Goal: Check status

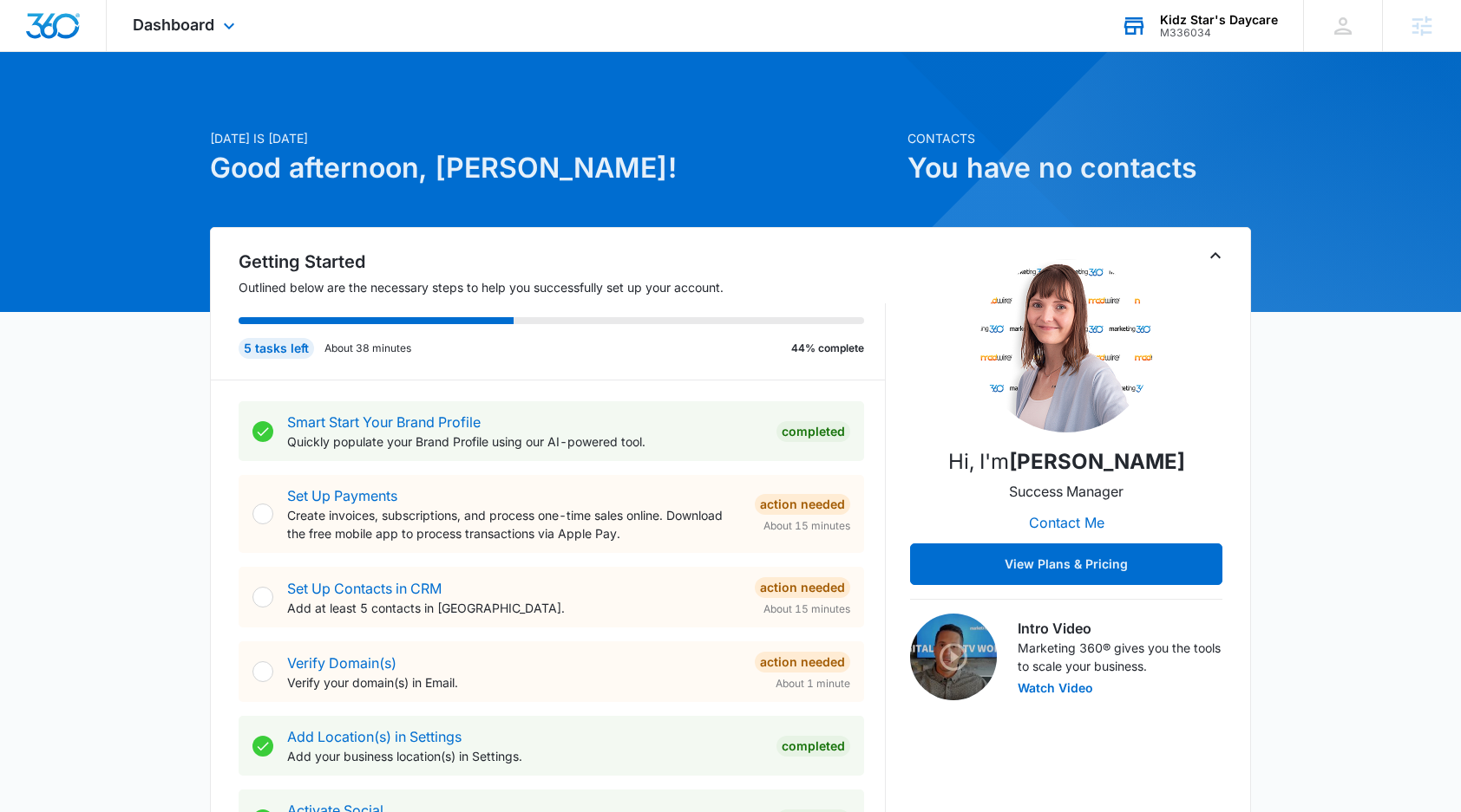
click at [1232, 32] on div "M336034" at bounding box center [1218, 33] width 118 height 12
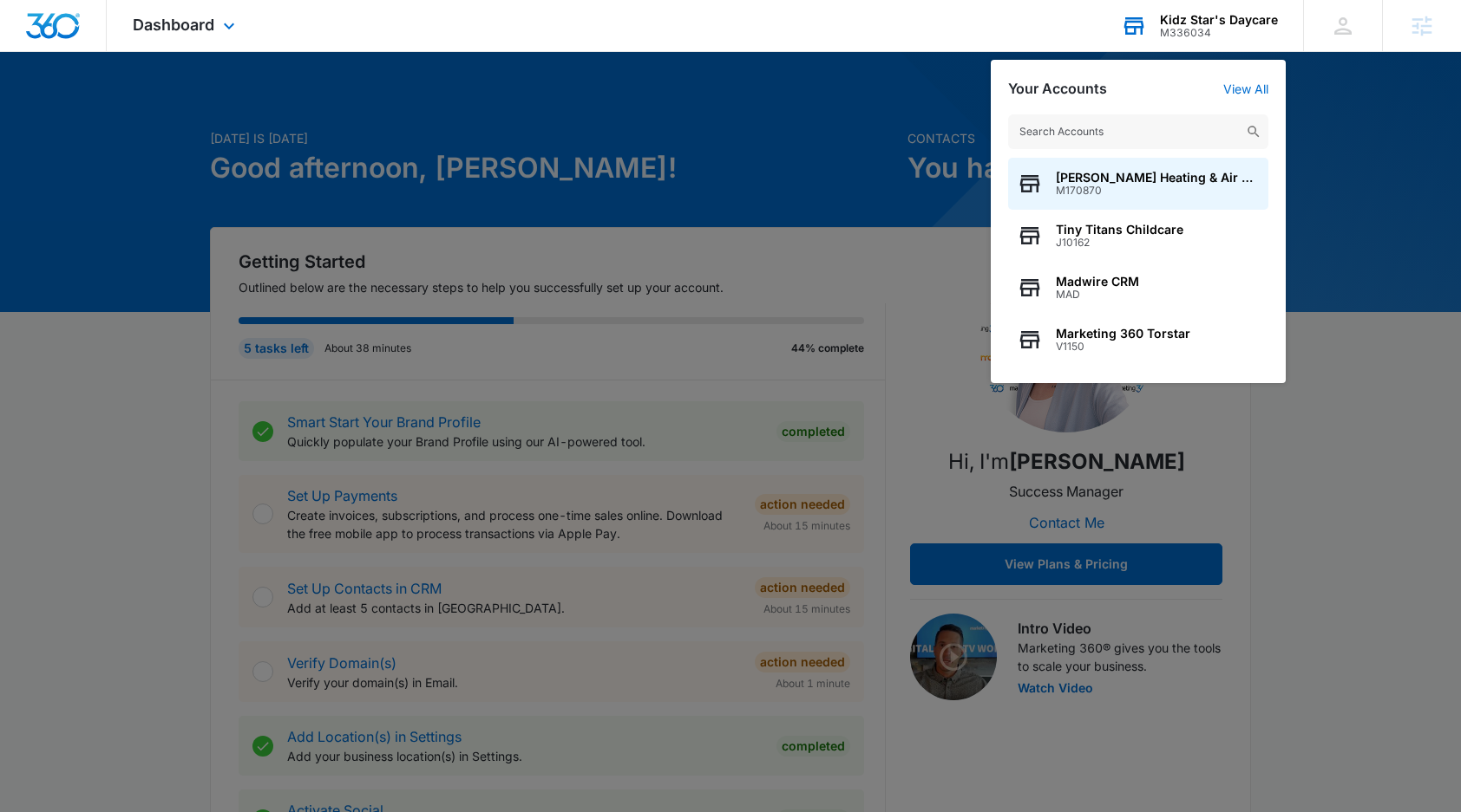
click at [1156, 126] on input "text" at bounding box center [1138, 131] width 260 height 34
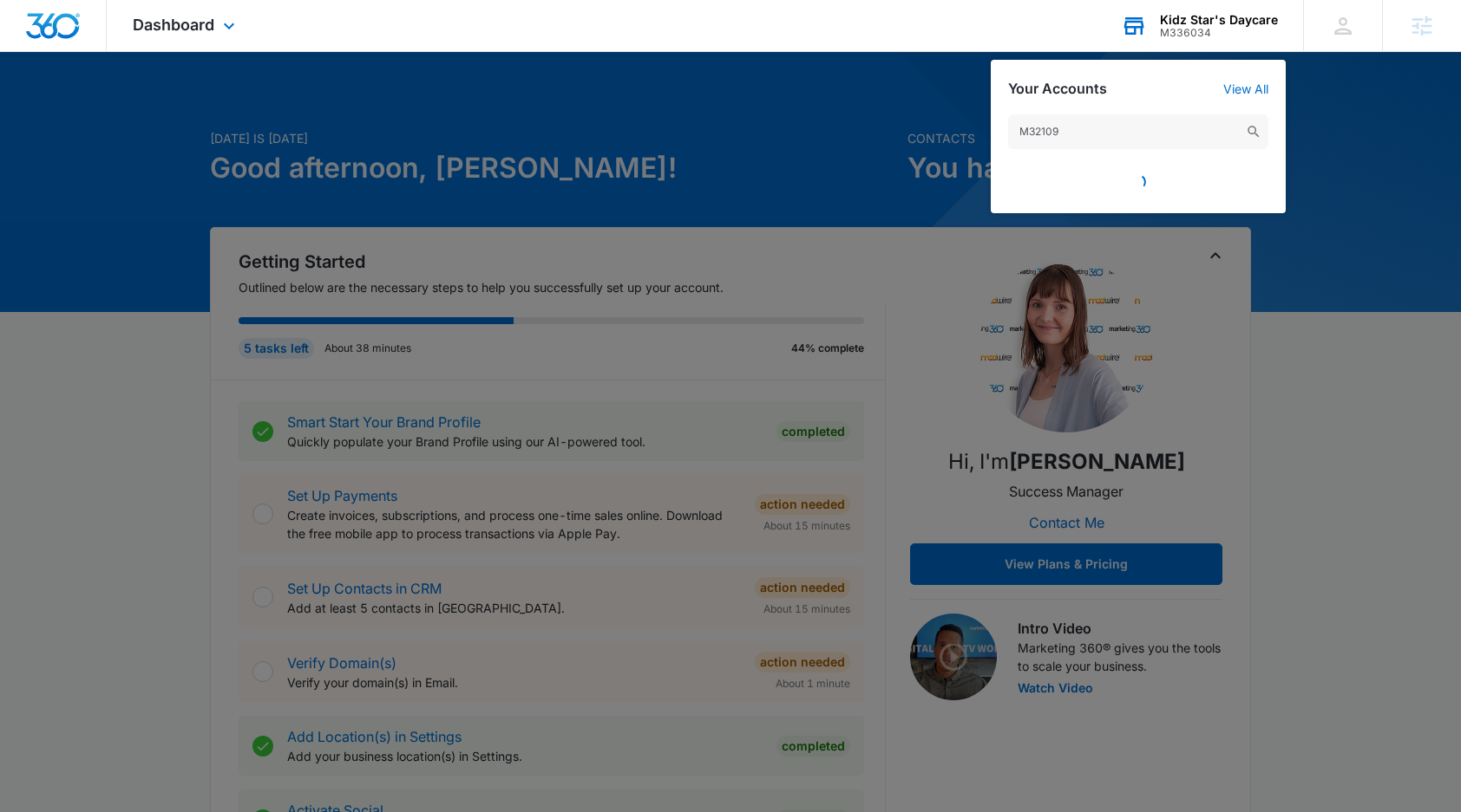
type input "M321097"
click at [1140, 132] on input "M321097" at bounding box center [1138, 131] width 260 height 34
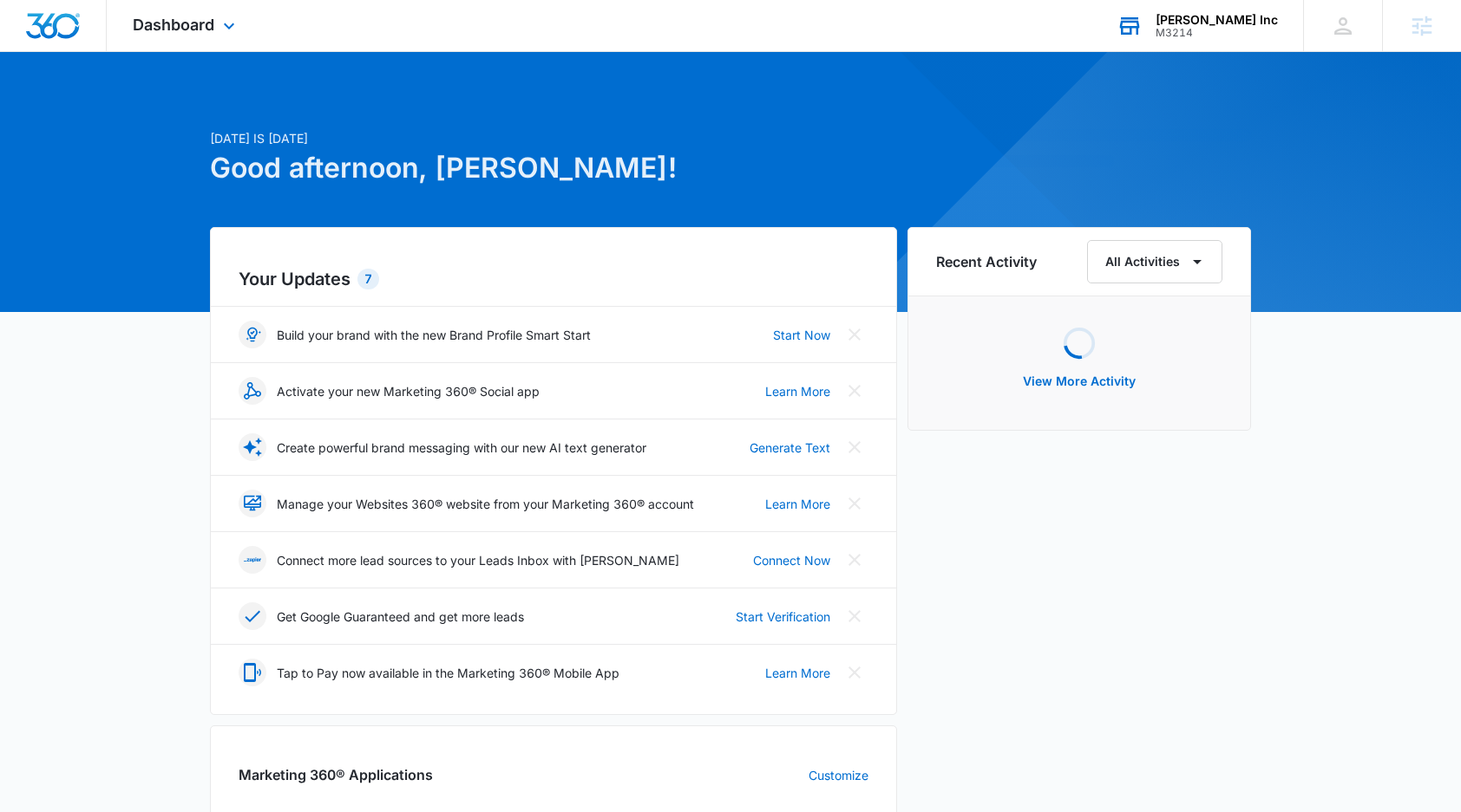
click at [1247, 14] on div "[PERSON_NAME] Inc" at bounding box center [1216, 19] width 122 height 14
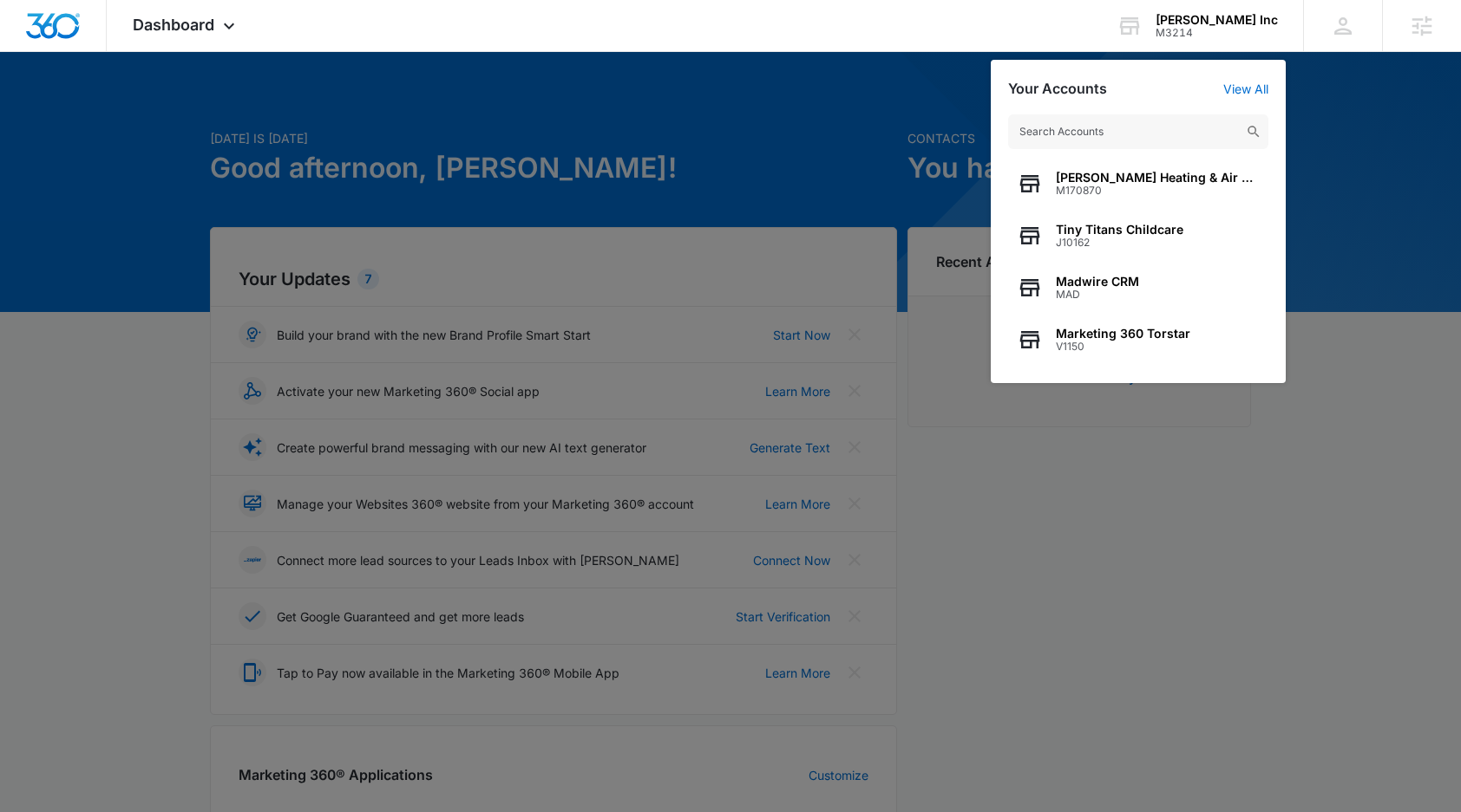
click at [1115, 133] on input "text" at bounding box center [1138, 131] width 260 height 34
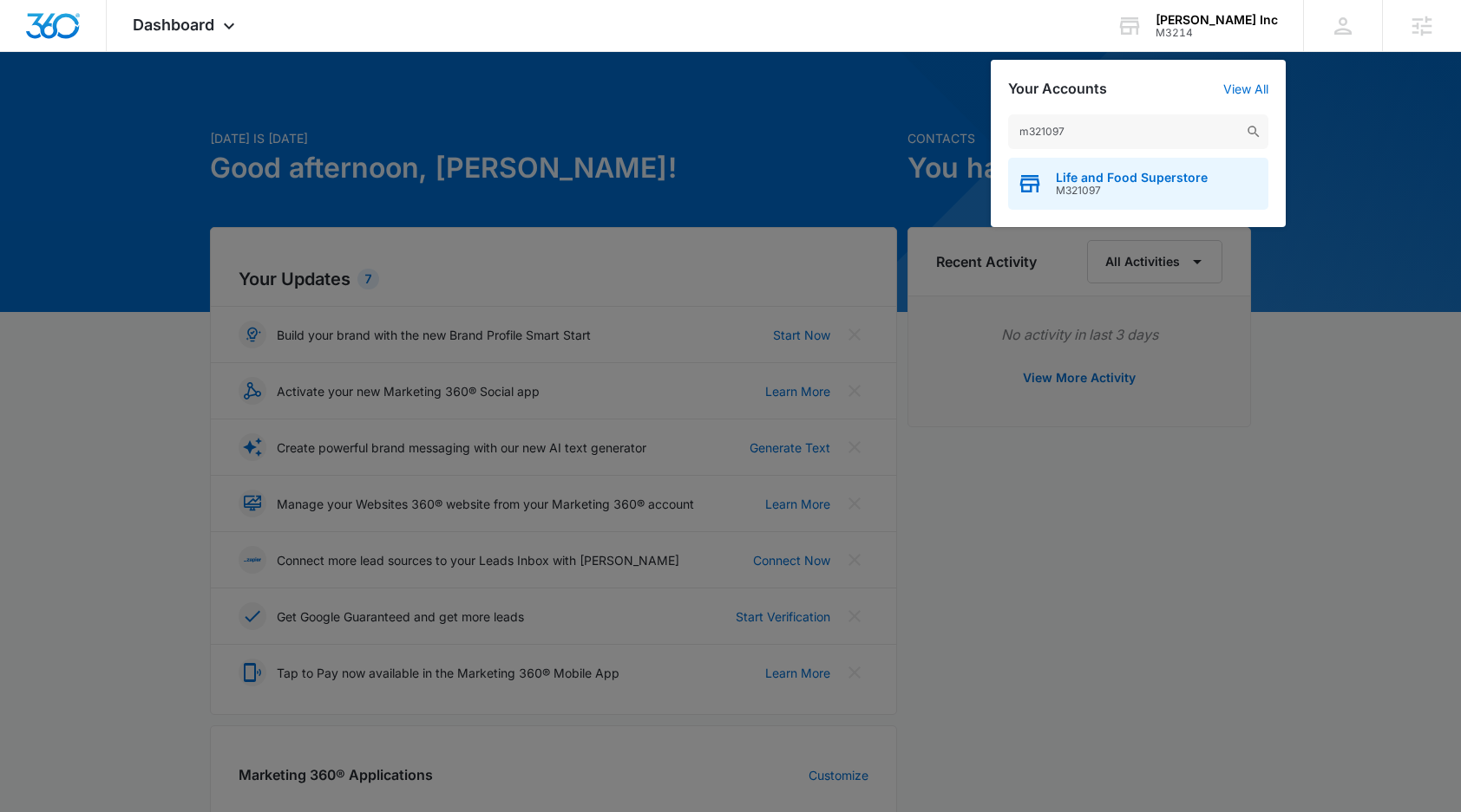
type input "m321097"
click at [1120, 173] on span "Life and Food Superstore" at bounding box center [1131, 177] width 152 height 14
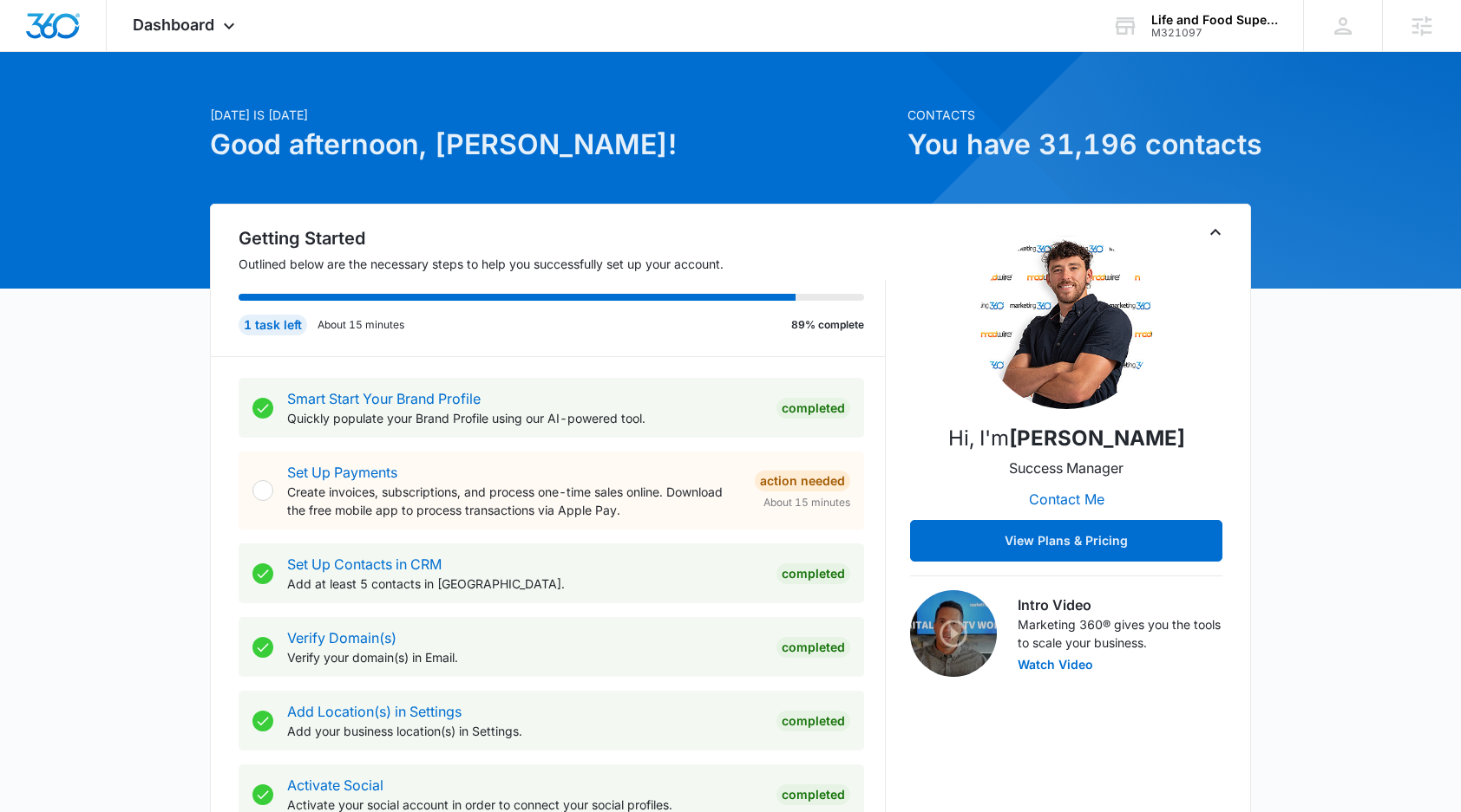
scroll to position [25, 0]
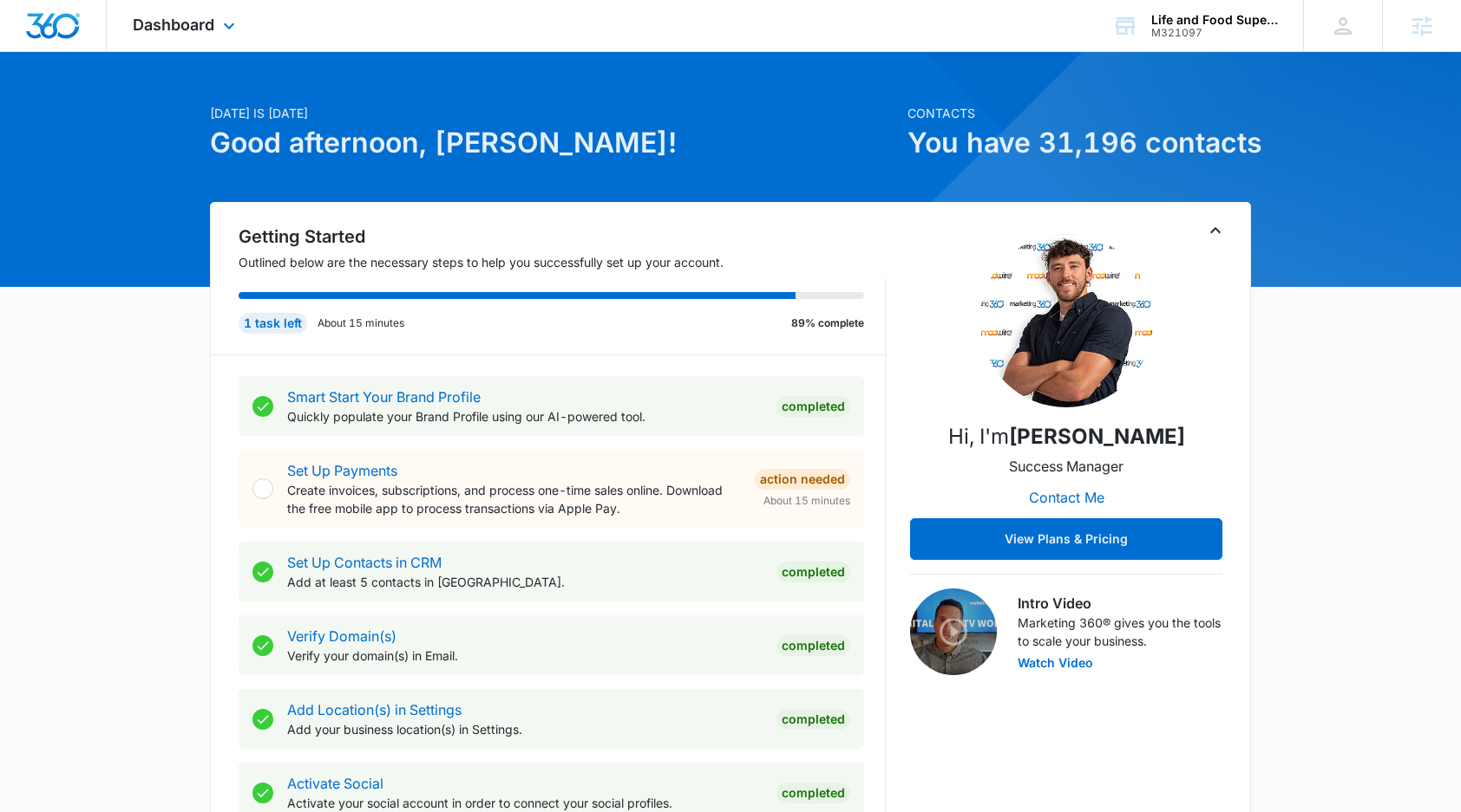
click at [215, 32] on div "Dashboard Apps Reputation Forms CRM Email Social Payments POS Content Ads Intel…" at bounding box center [186, 25] width 159 height 52
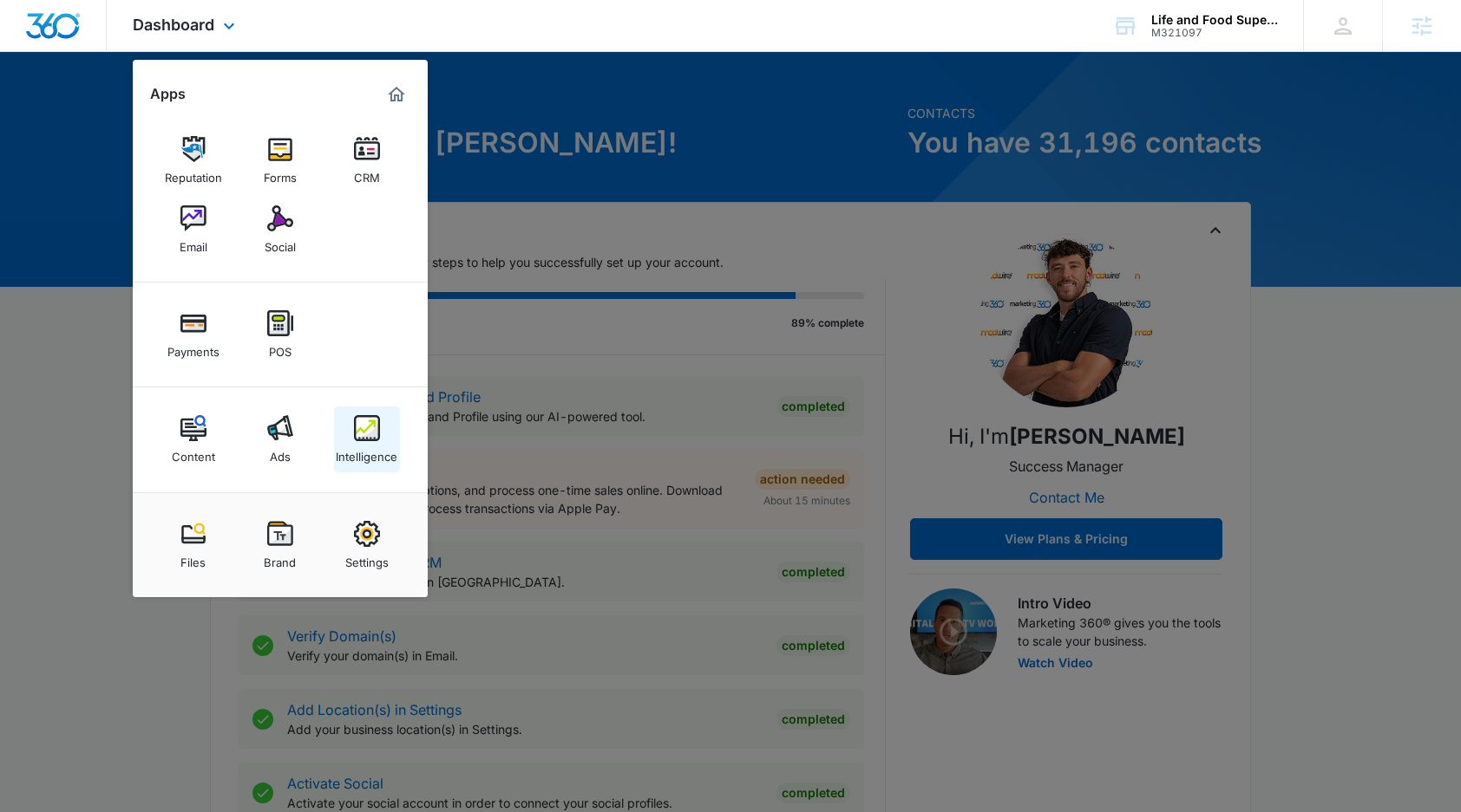
click at [364, 432] on img at bounding box center [367, 428] width 26 height 26
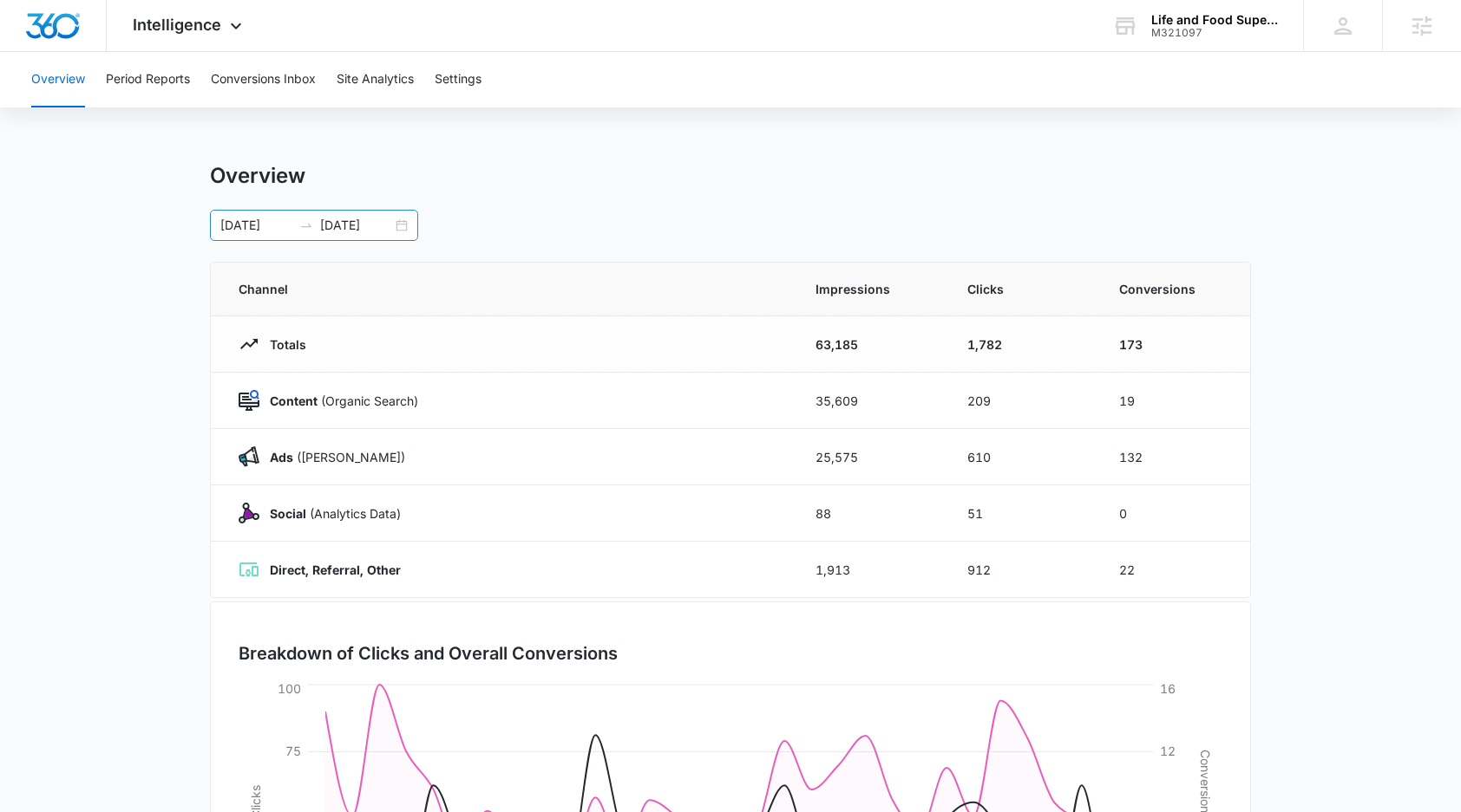
click at [400, 228] on div "[DATE] [DATE]" at bounding box center [314, 225] width 208 height 31
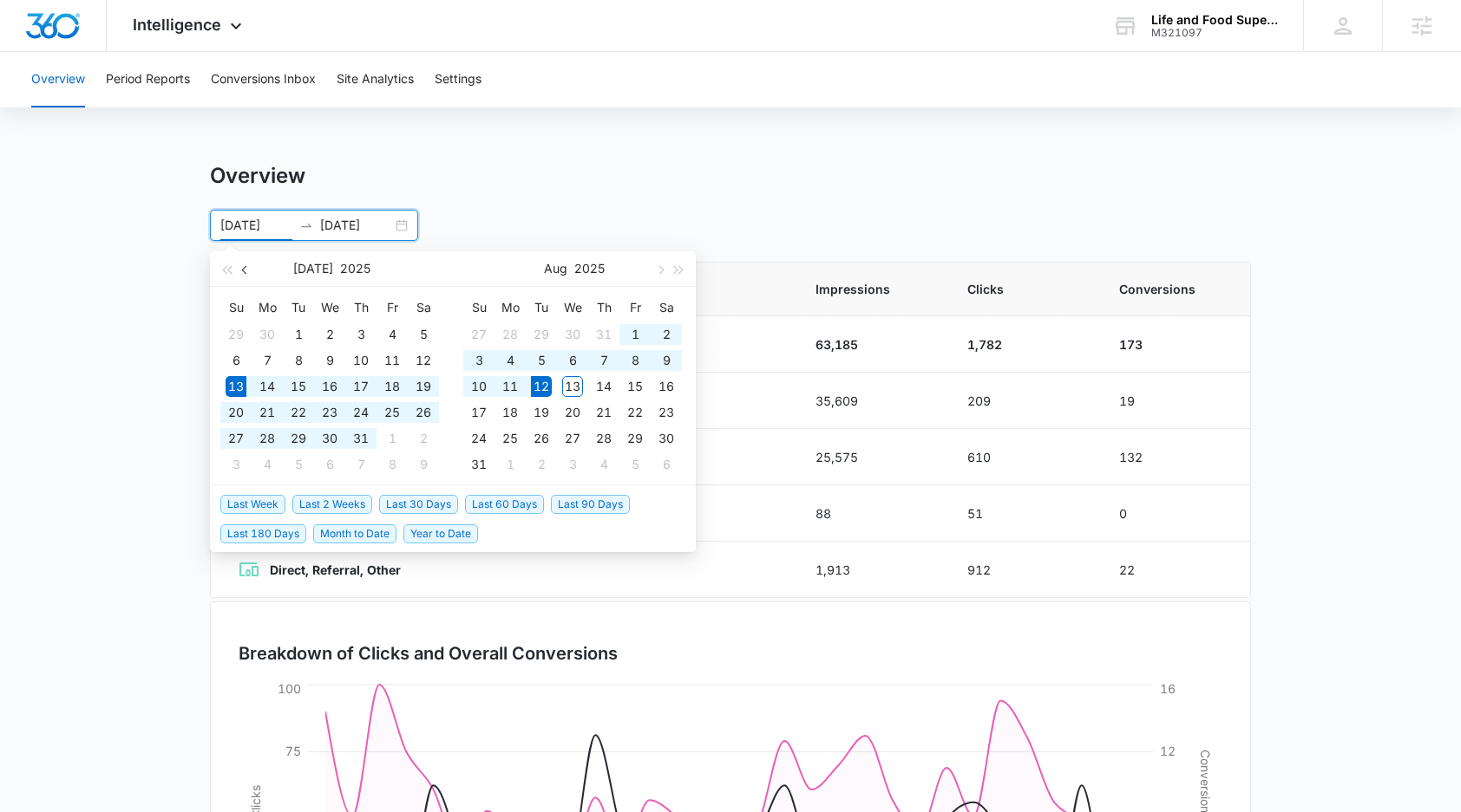
click at [246, 270] on span "button" at bounding box center [246, 270] width 9 height 9
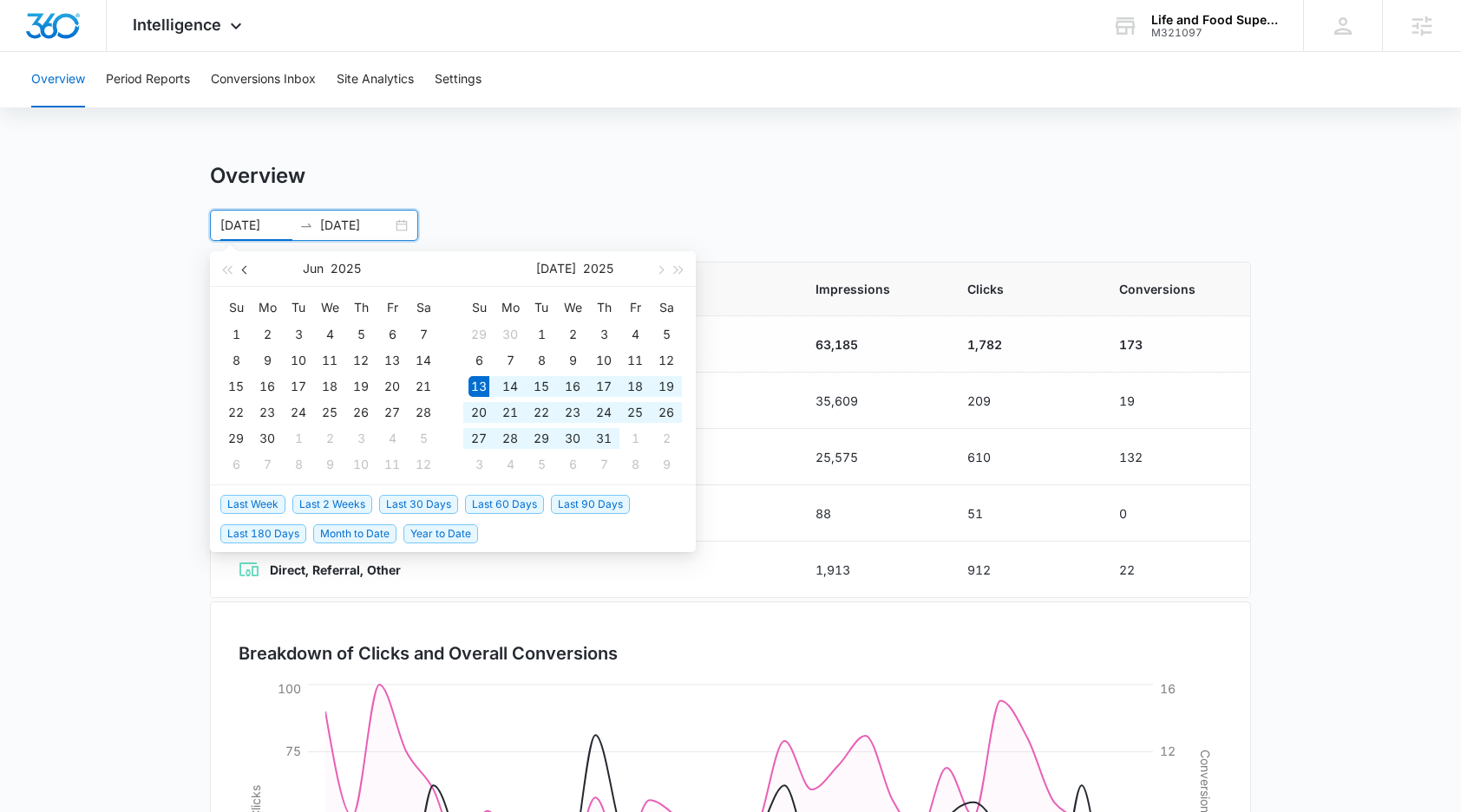
click at [246, 270] on span "button" at bounding box center [246, 270] width 9 height 9
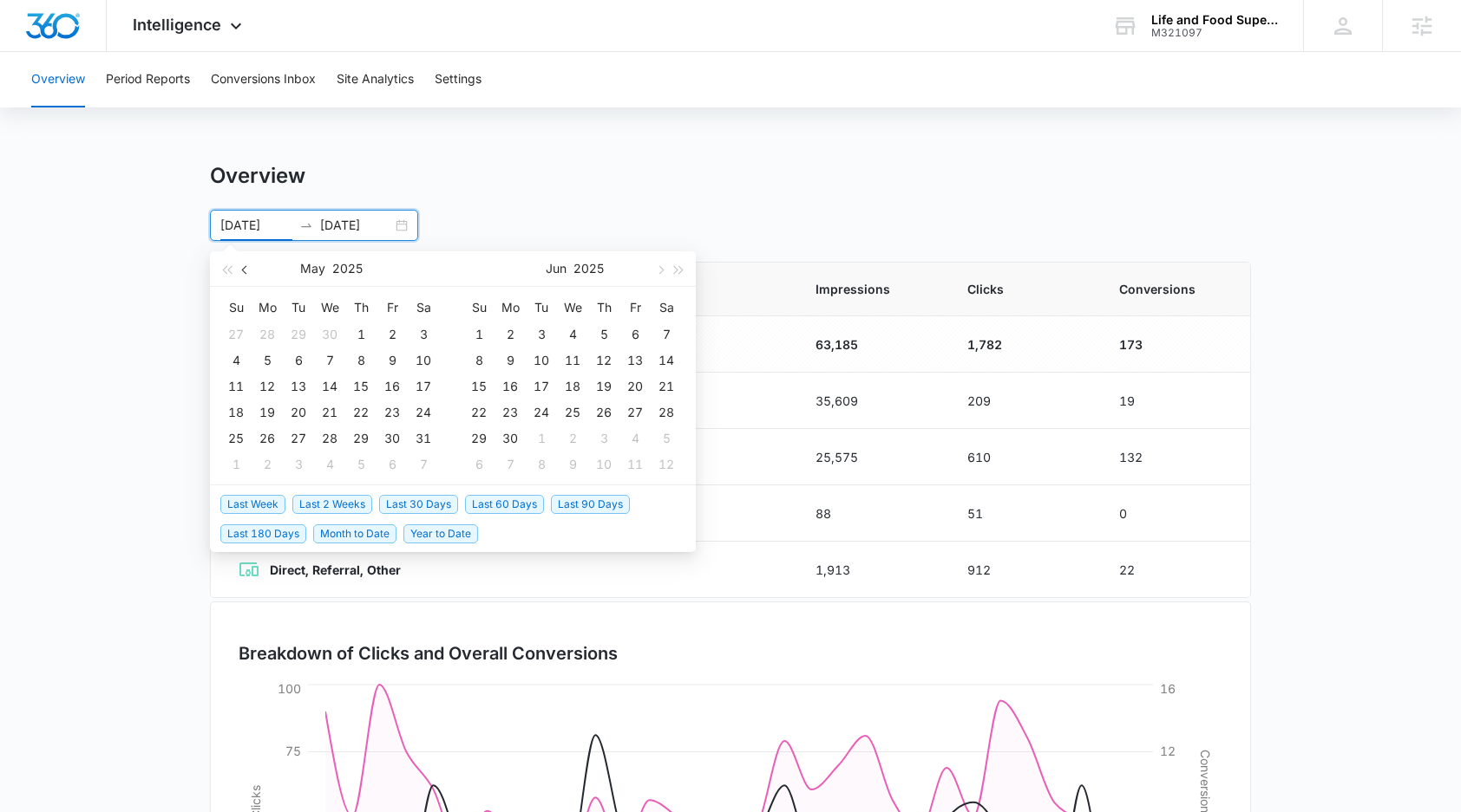
click at [246, 270] on span "button" at bounding box center [246, 270] width 9 height 9
click at [245, 270] on span "button" at bounding box center [246, 270] width 9 height 9
type input "[DATE]"
click at [365, 388] on div "13" at bounding box center [360, 387] width 21 height 21
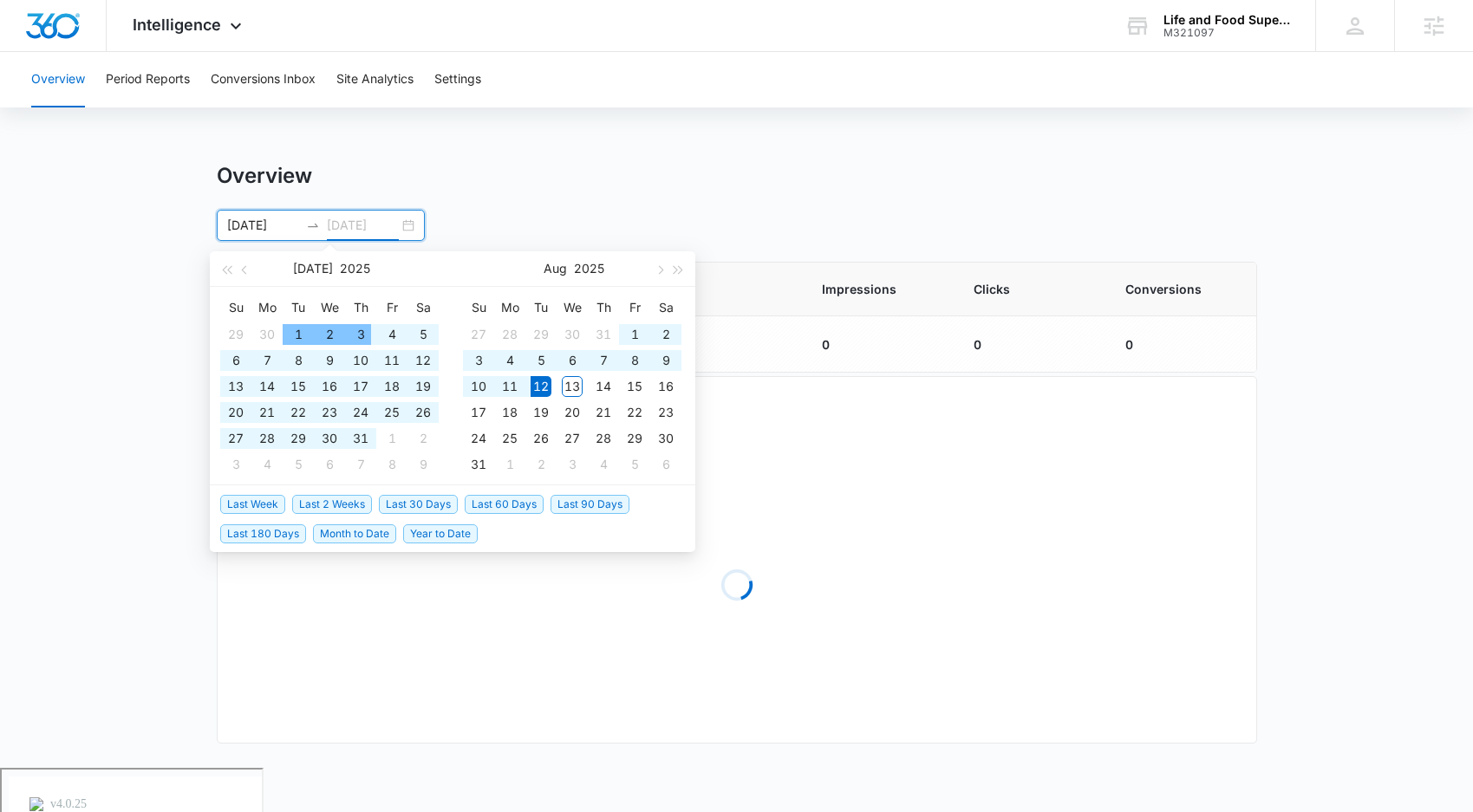
type input "[DATE]"
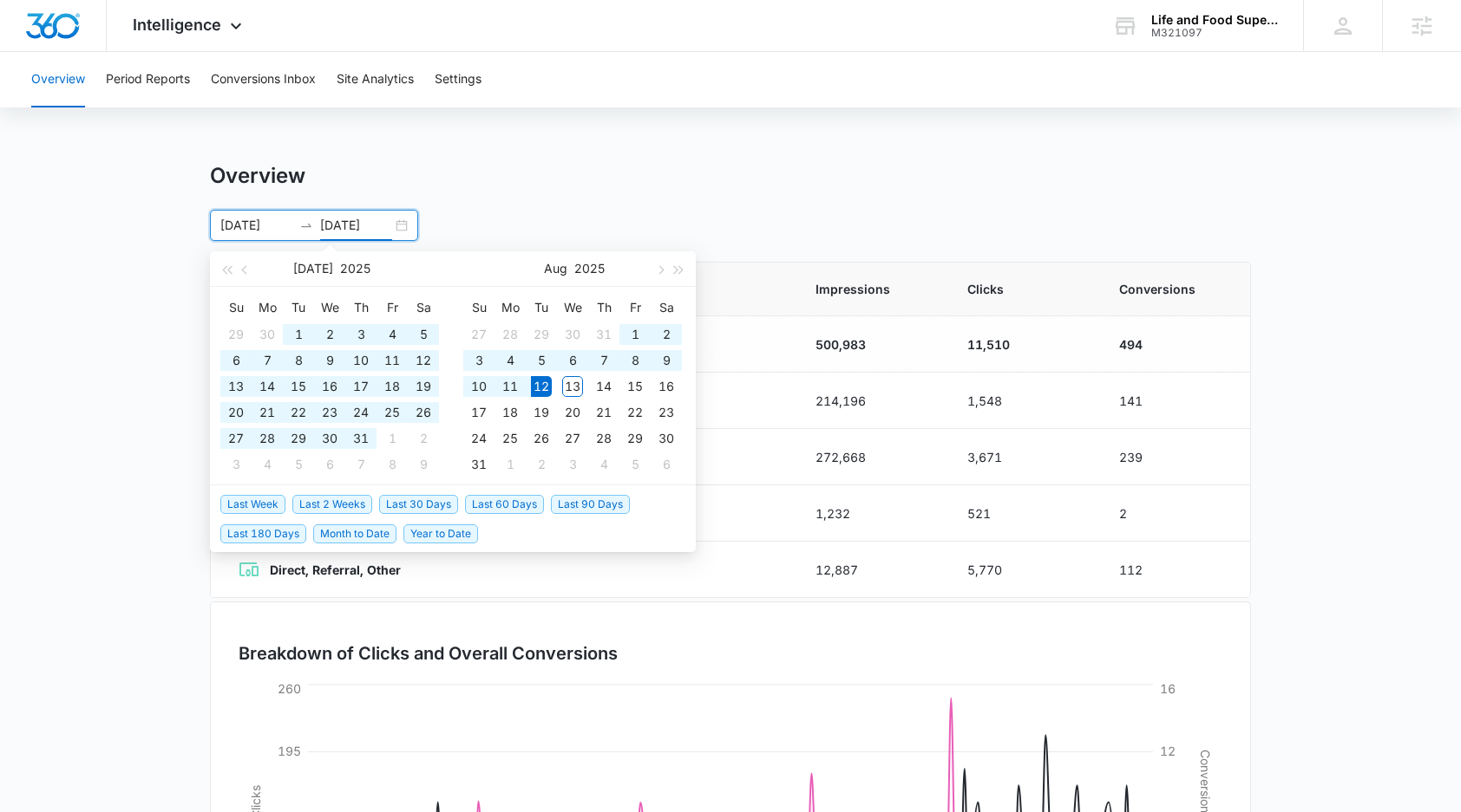
click at [1297, 352] on main "Overview [DATE] [DATE] [DATE] Su Mo Tu We Th Fr Sa 29 30 1 2 3 4 5 6 7 8 9 10 1…" at bounding box center [730, 618] width 1461 height 911
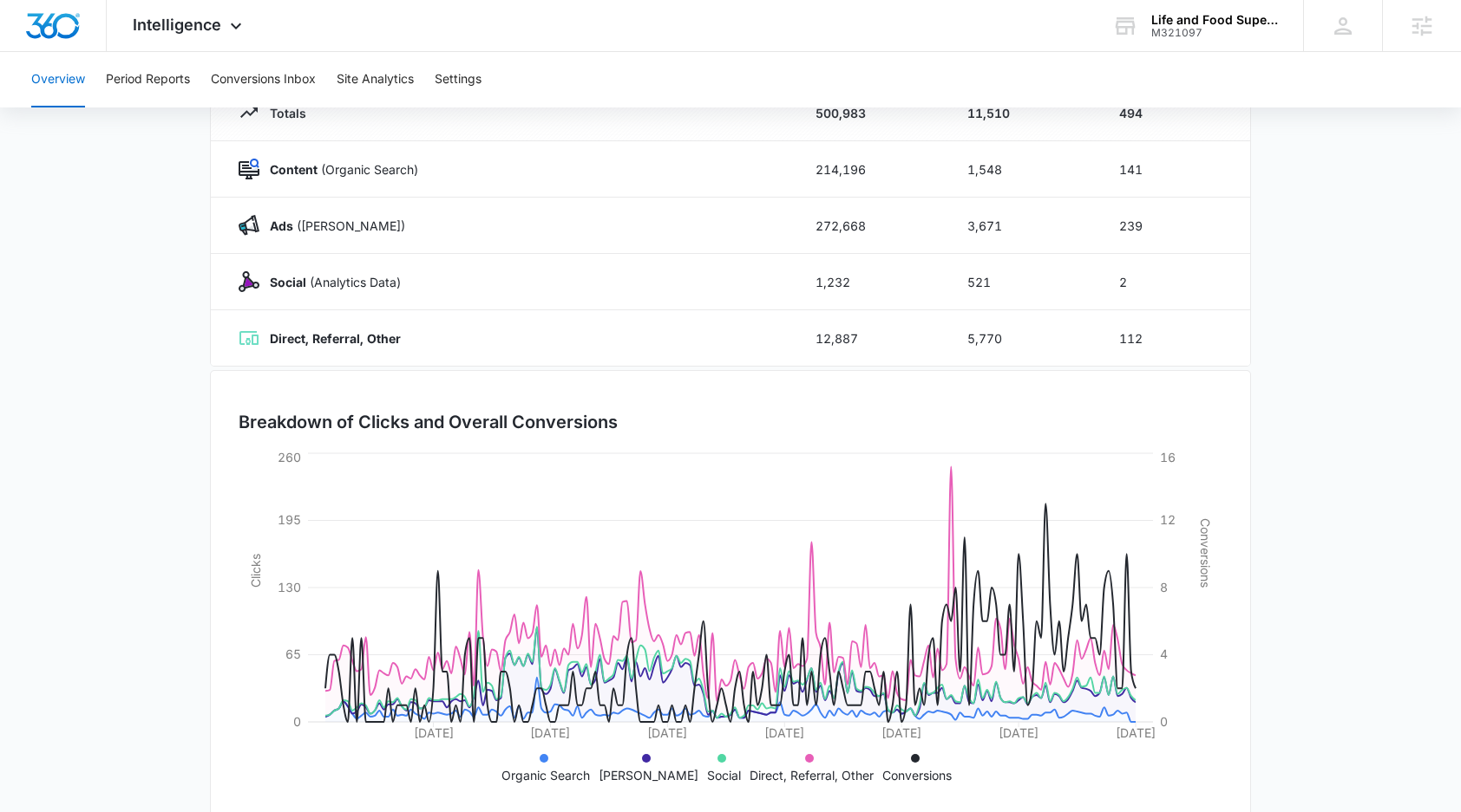
scroll to position [261, 0]
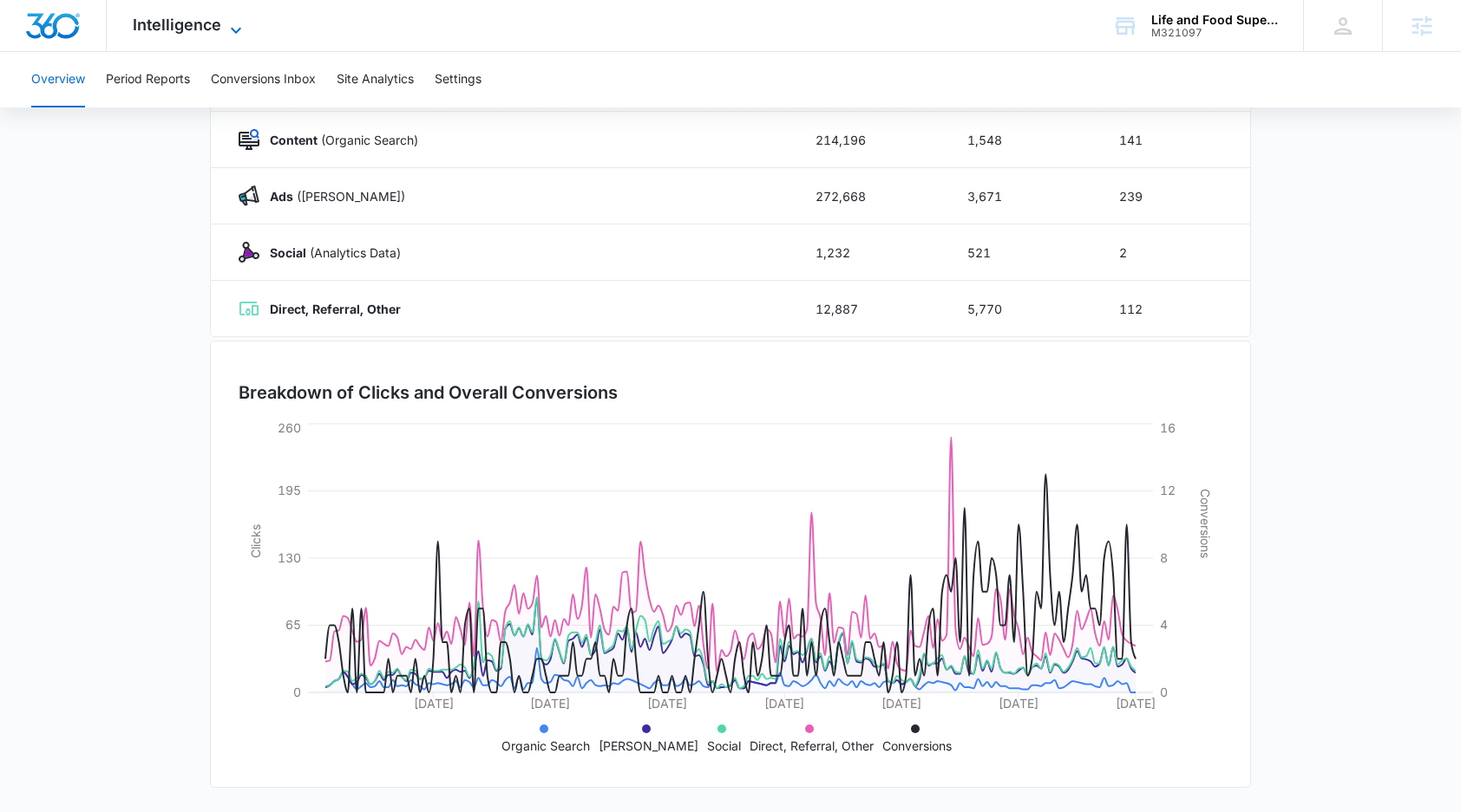
click at [235, 28] on icon at bounding box center [235, 30] width 21 height 21
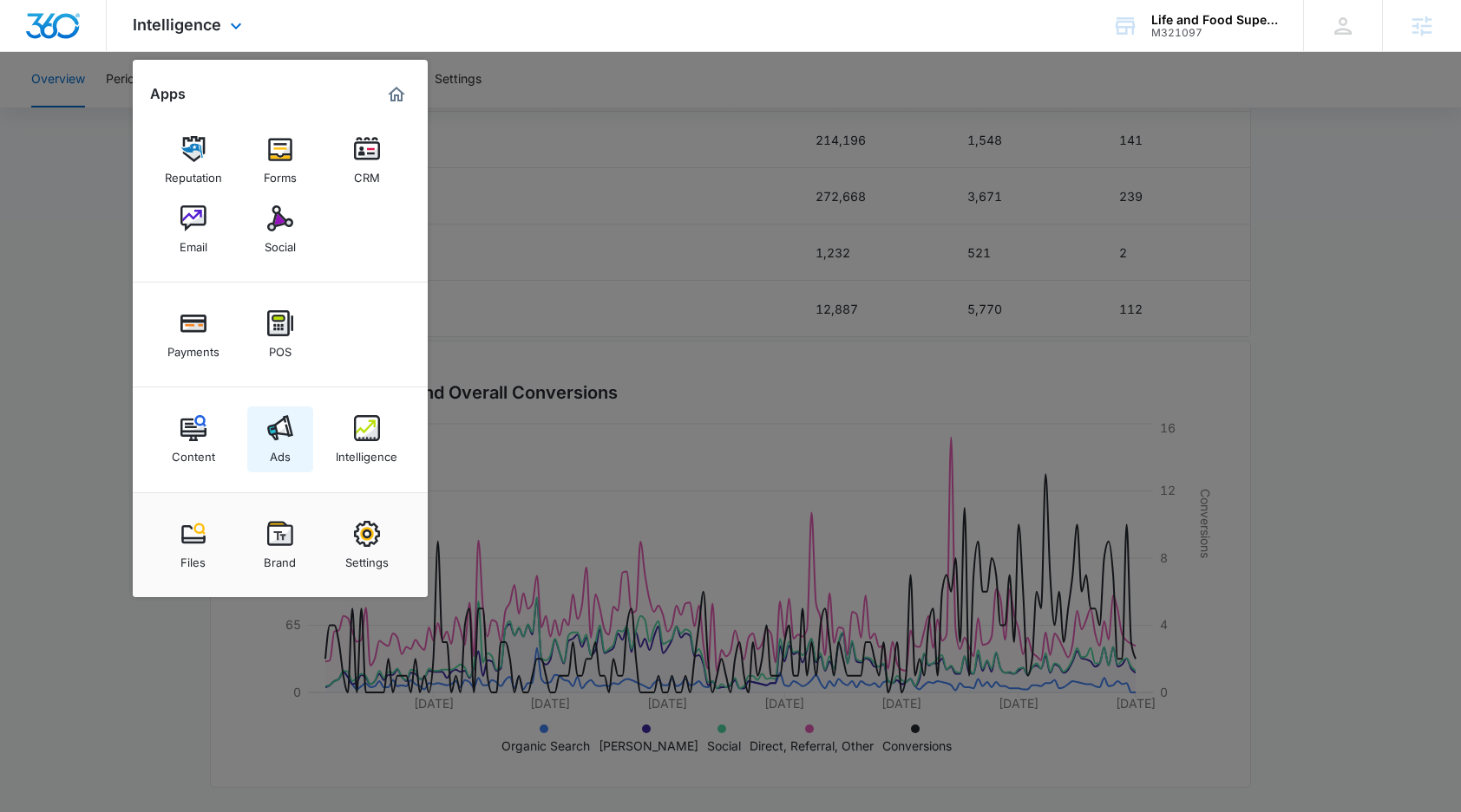
click at [274, 426] on img at bounding box center [280, 428] width 26 height 26
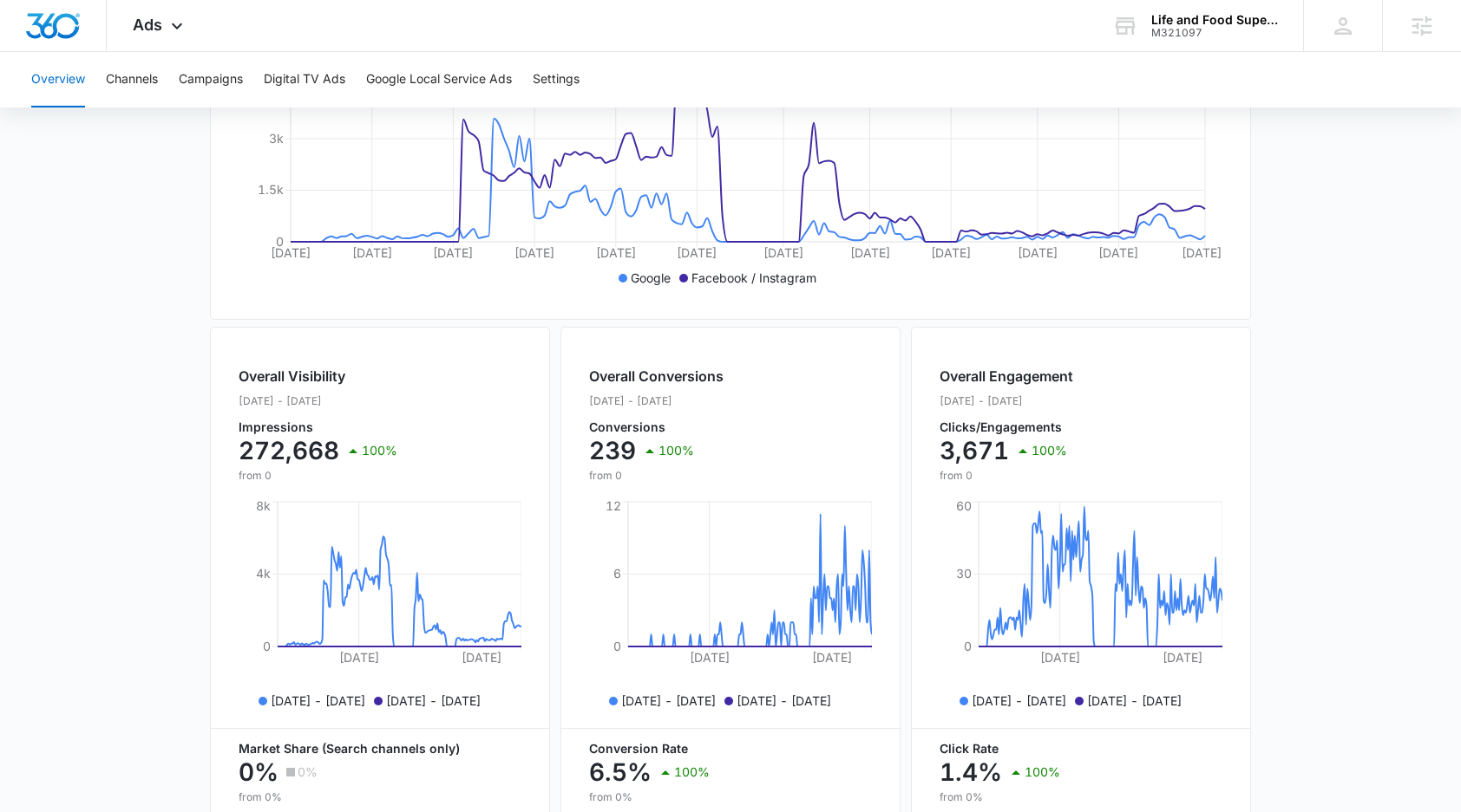
scroll to position [498, 0]
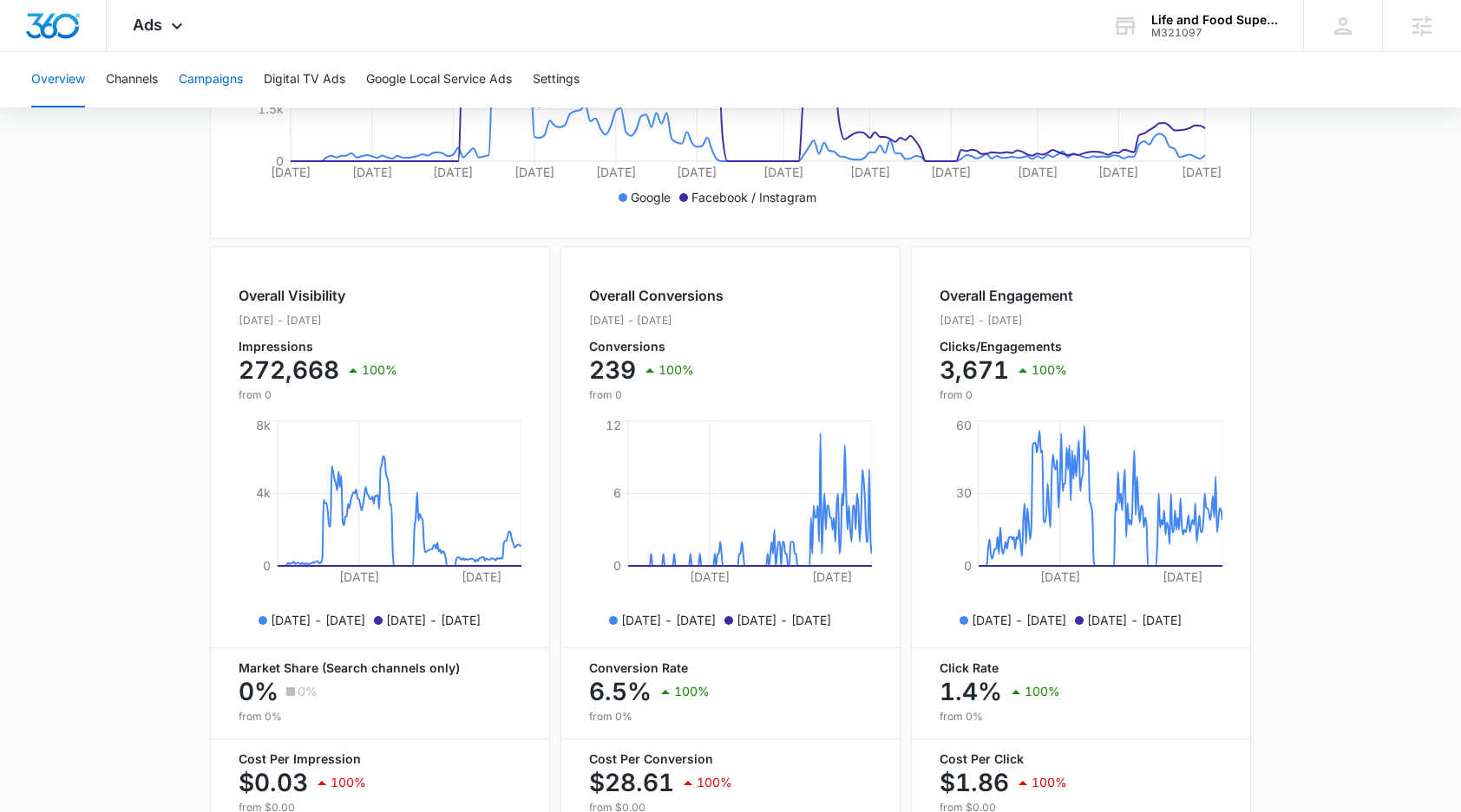
click at [216, 67] on button "Campaigns" at bounding box center [210, 79] width 64 height 55
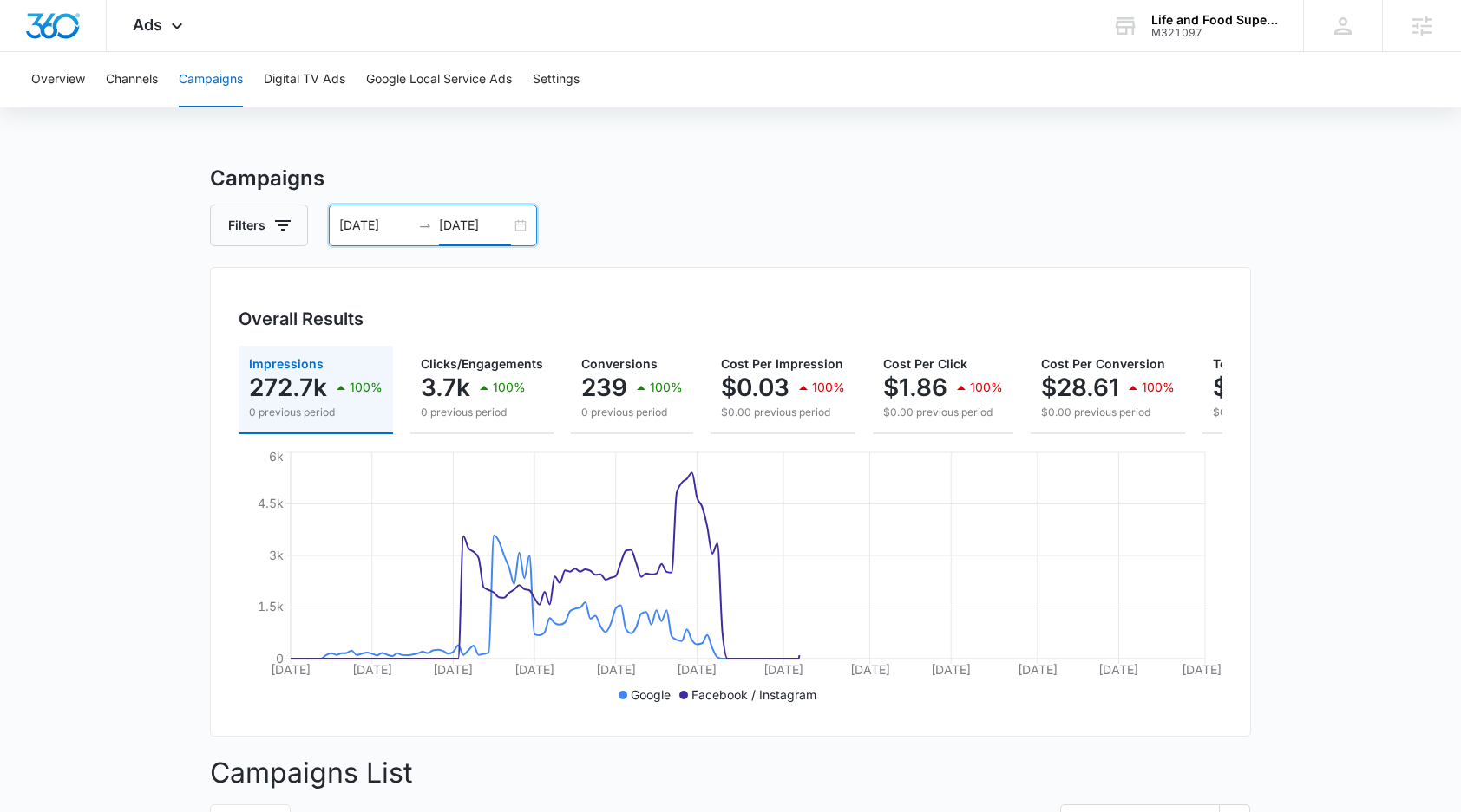
click at [478, 229] on input "[DATE]" at bounding box center [475, 224] width 72 height 19
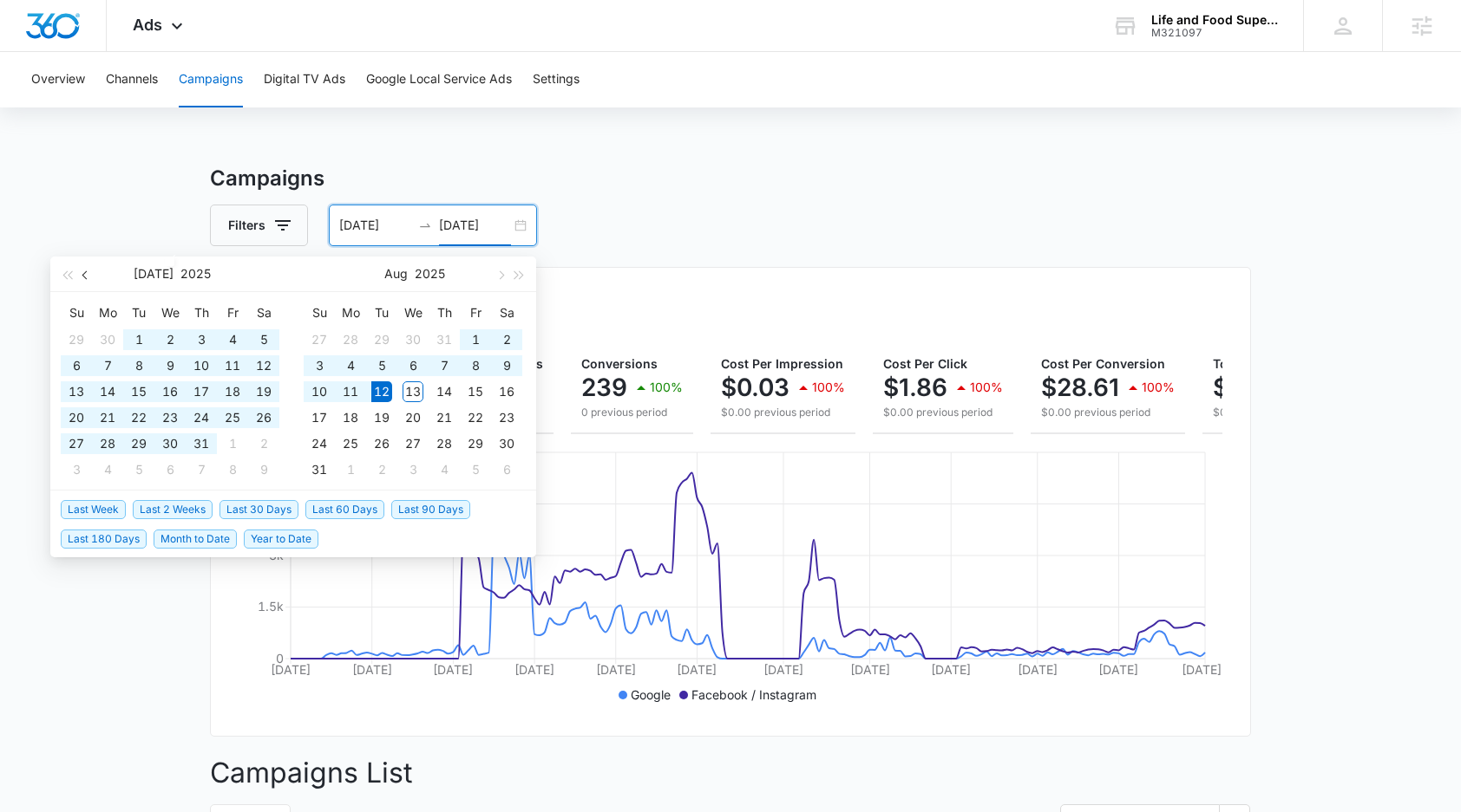
click at [91, 277] on button "button" at bounding box center [85, 273] width 19 height 34
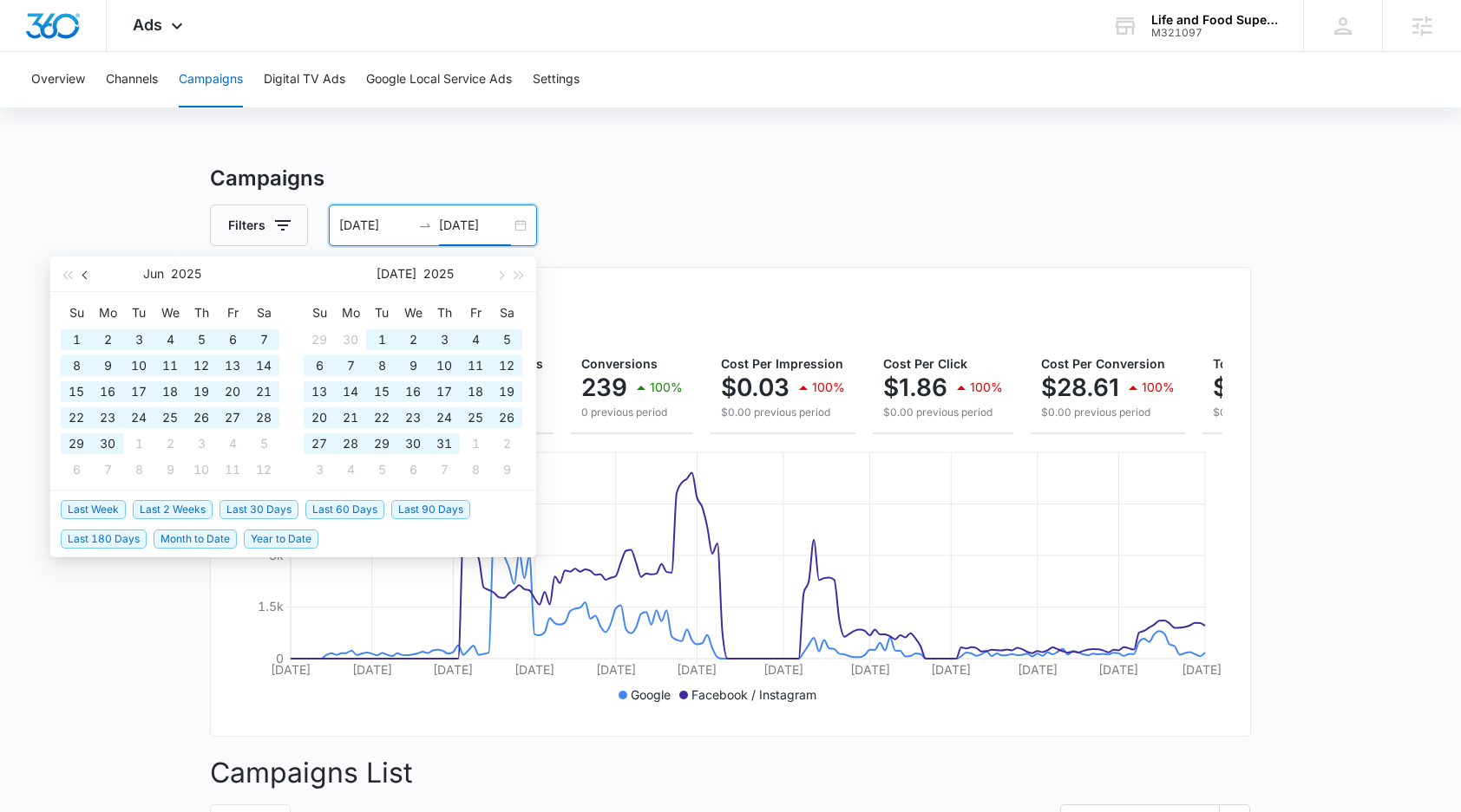
click at [91, 277] on button "button" at bounding box center [85, 273] width 19 height 34
click at [91, 278] on button "button" at bounding box center [85, 273] width 19 height 34
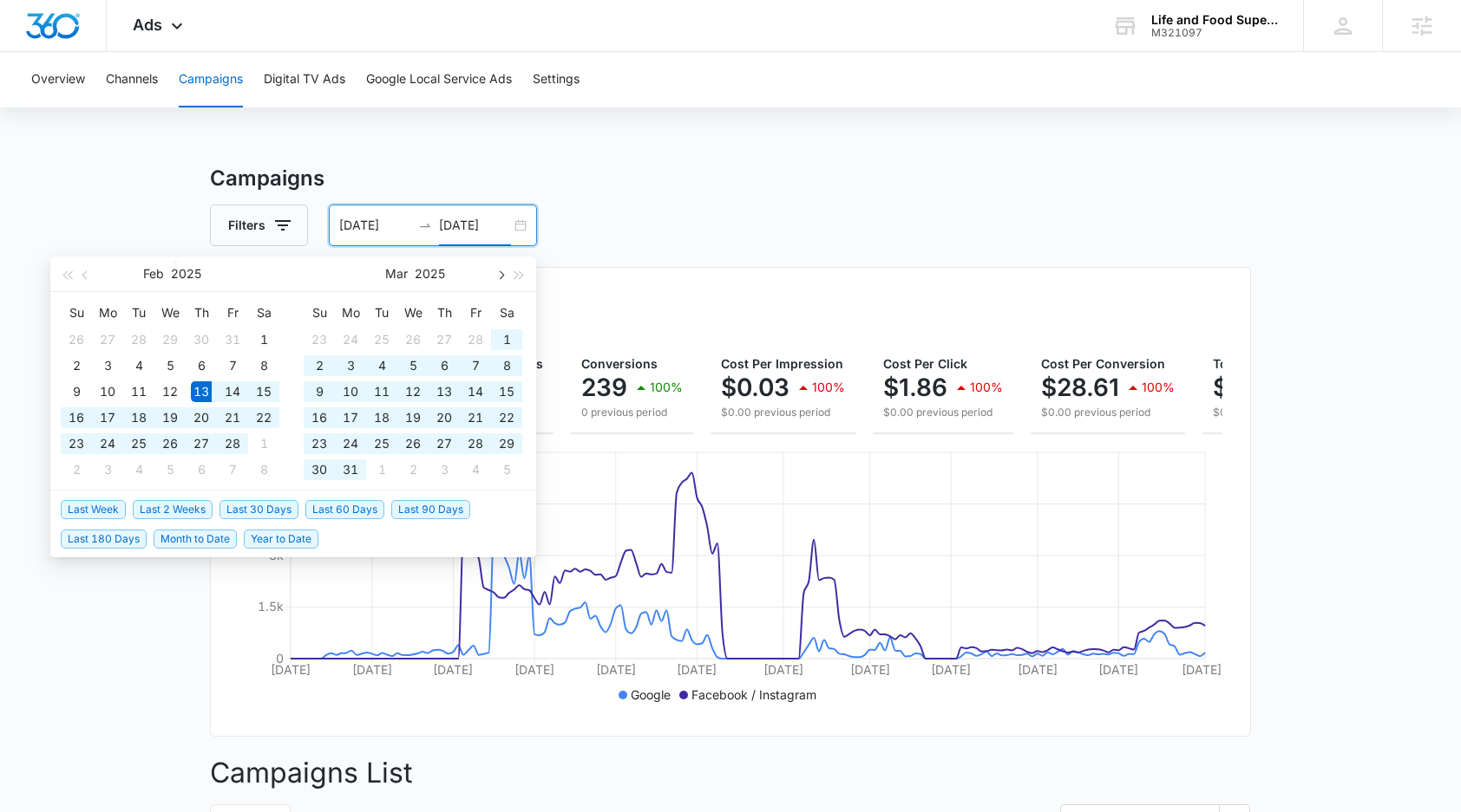
click at [499, 275] on span "button" at bounding box center [500, 275] width 9 height 9
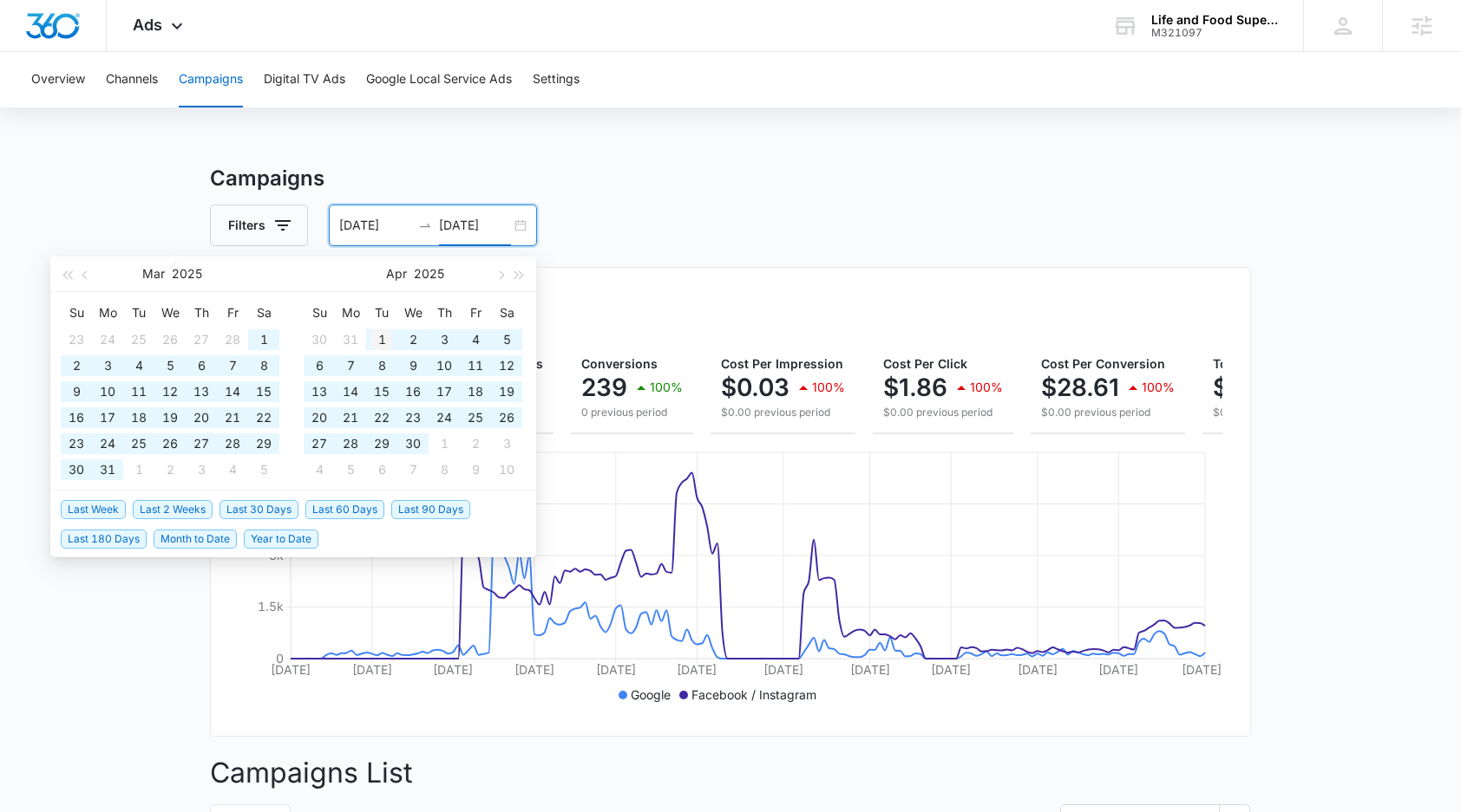
type input "[DATE]"
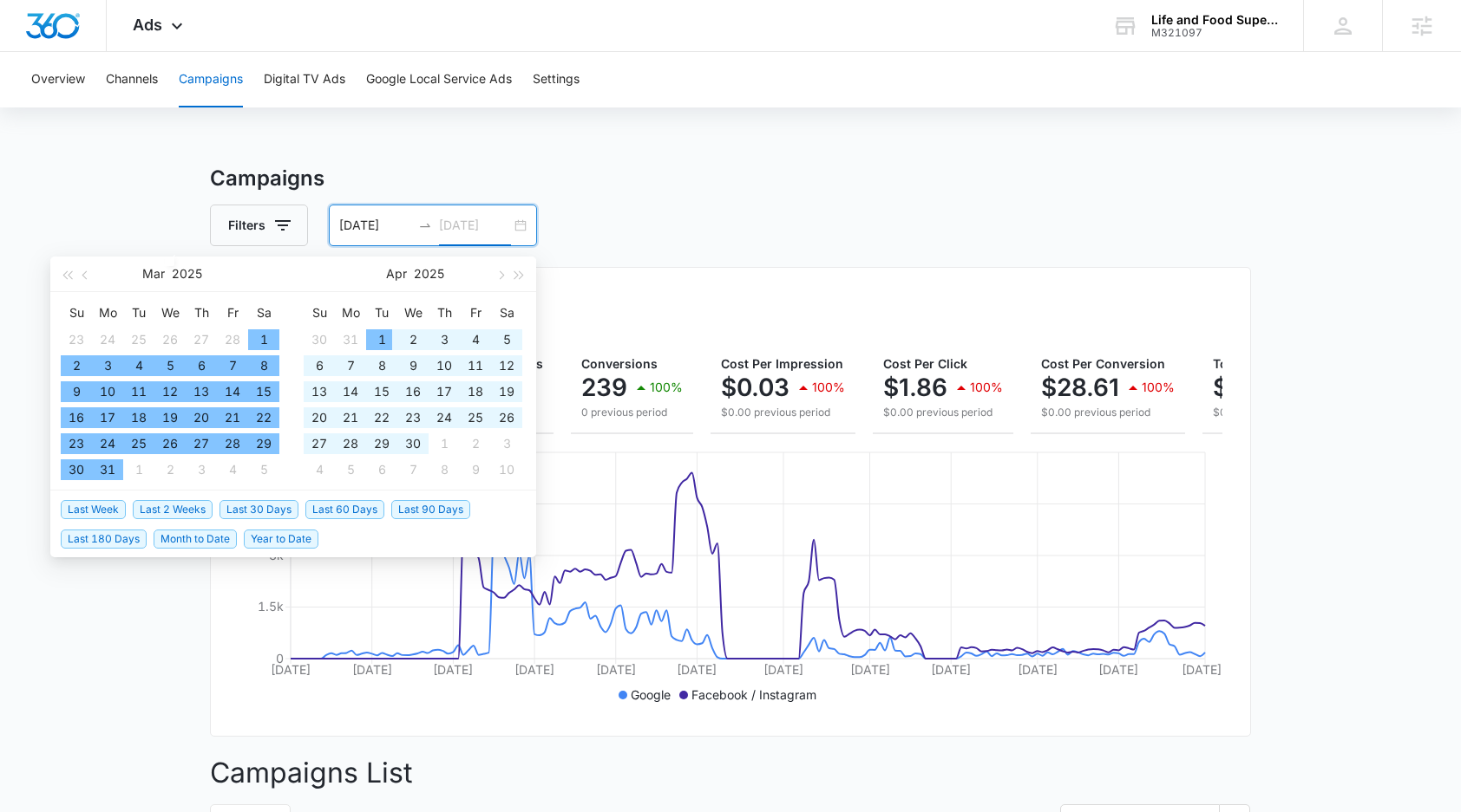
click at [379, 339] on div "1" at bounding box center [381, 339] width 21 height 21
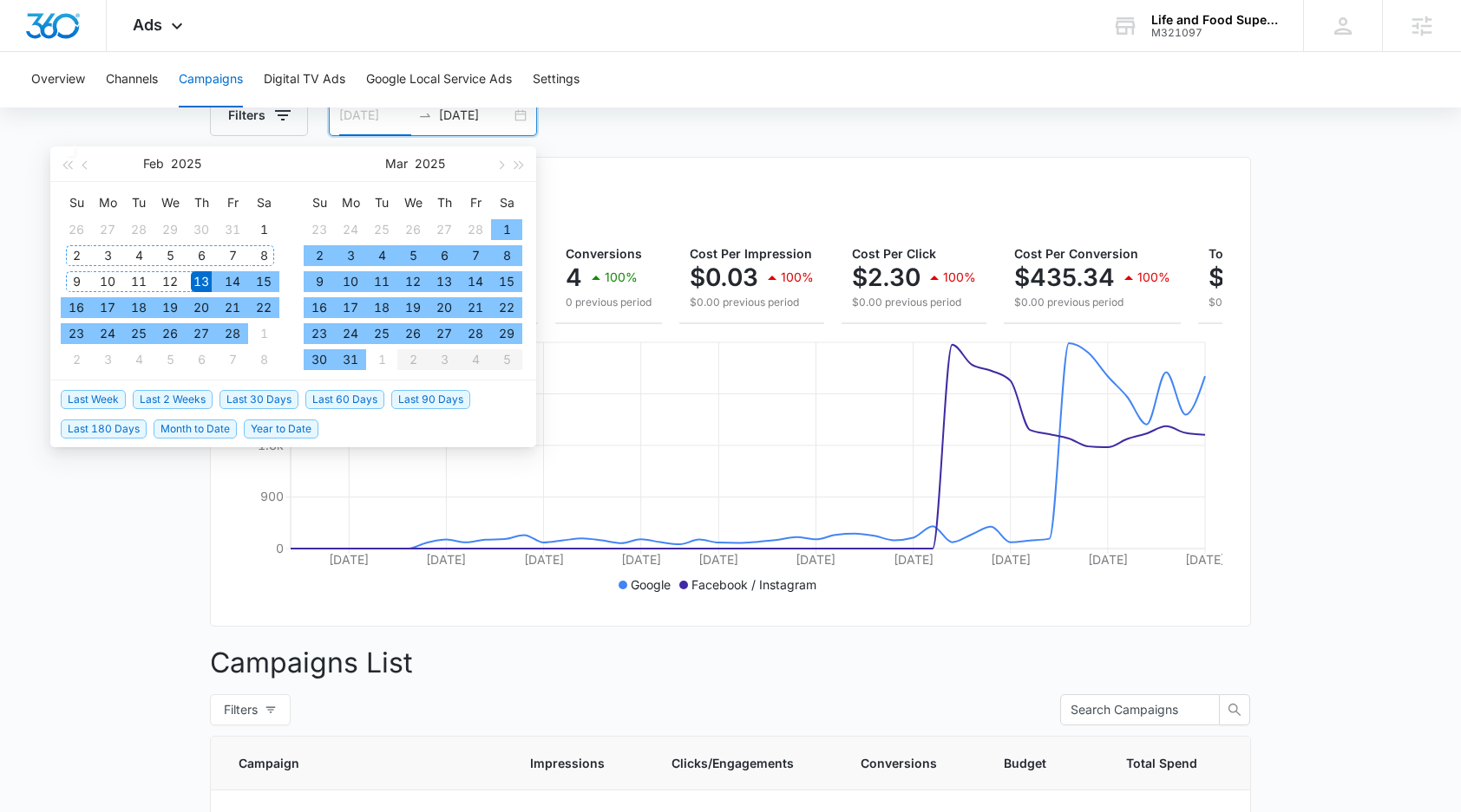
scroll to position [103, 0]
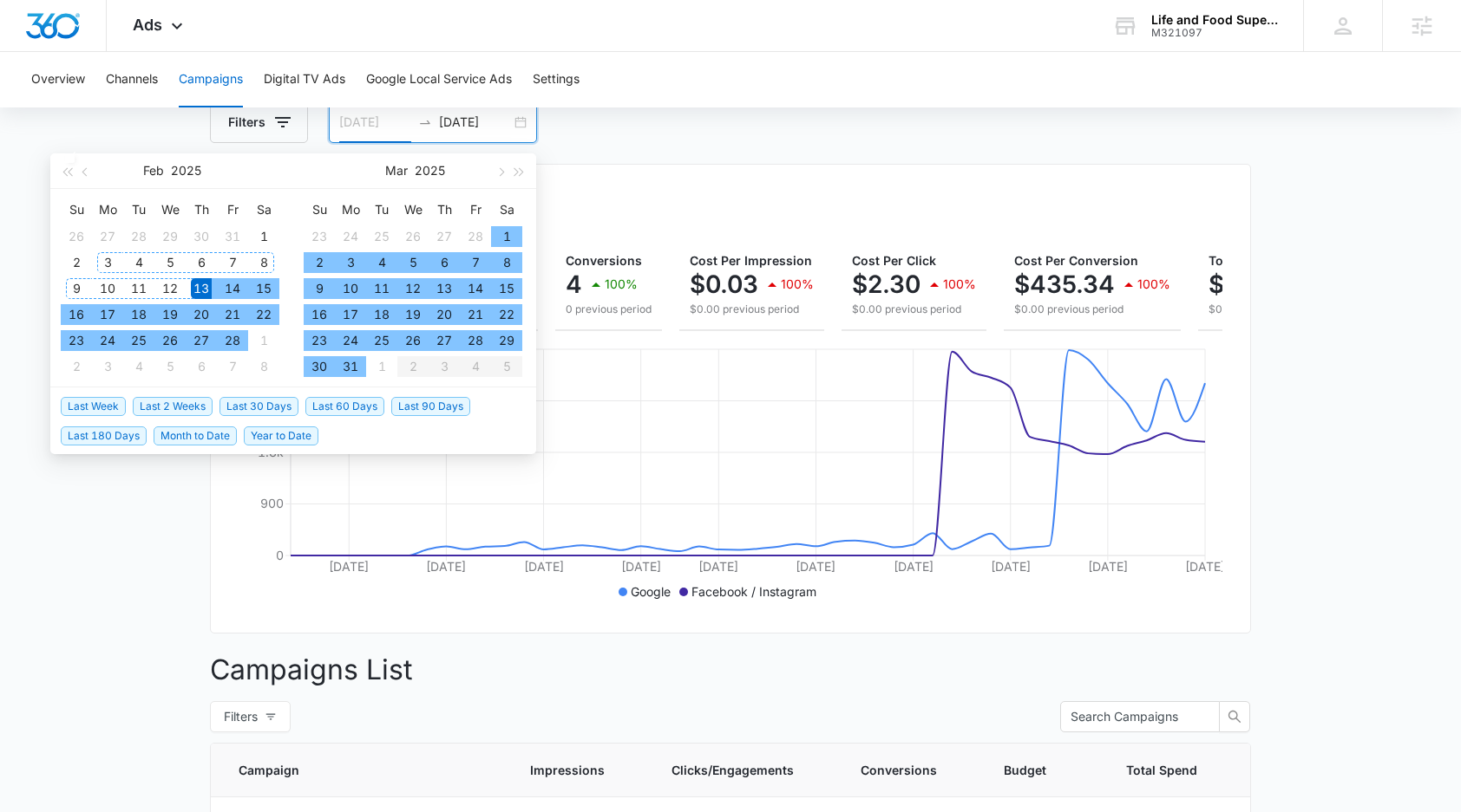
type input "[DATE]"
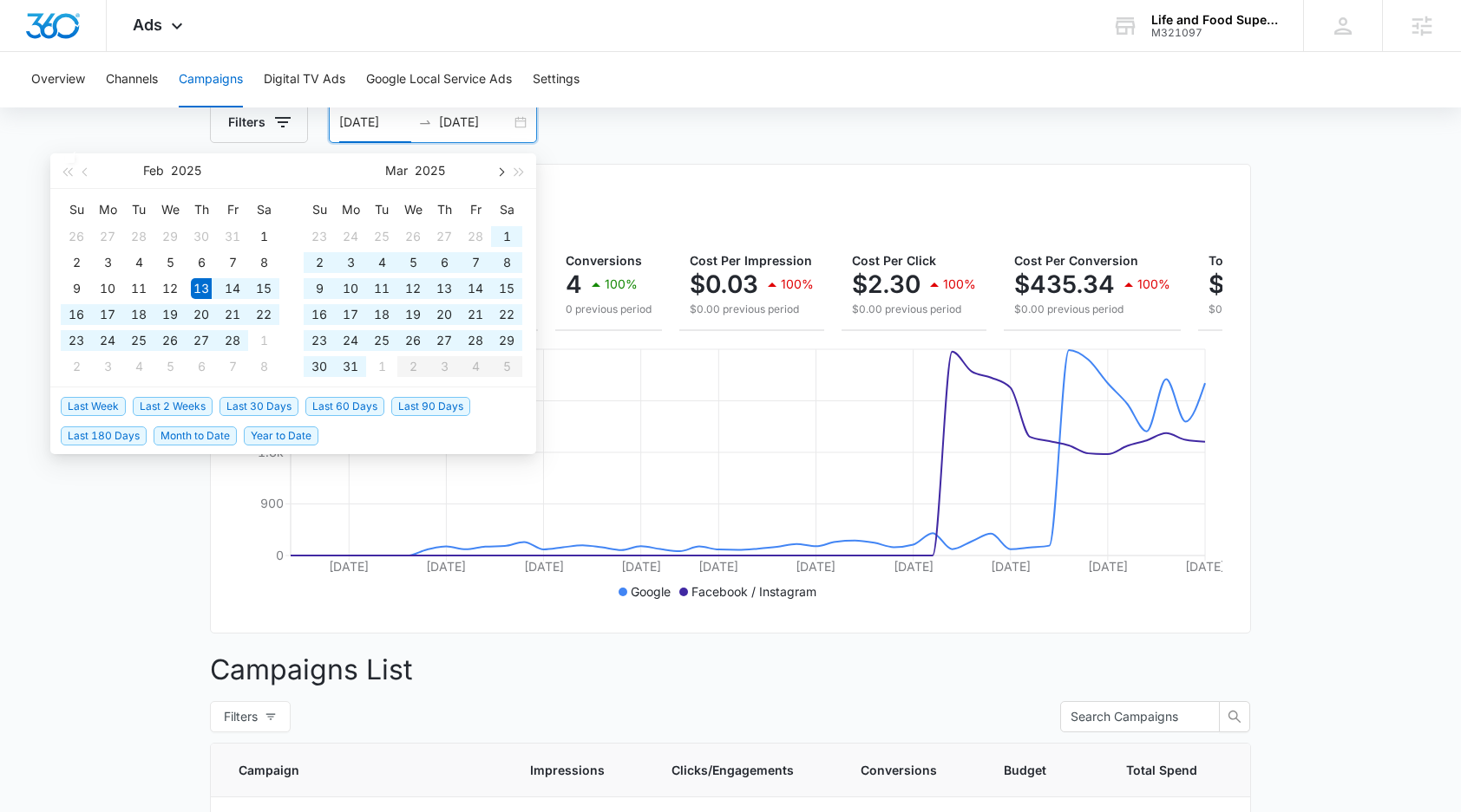
click at [502, 174] on span "button" at bounding box center [500, 172] width 9 height 9
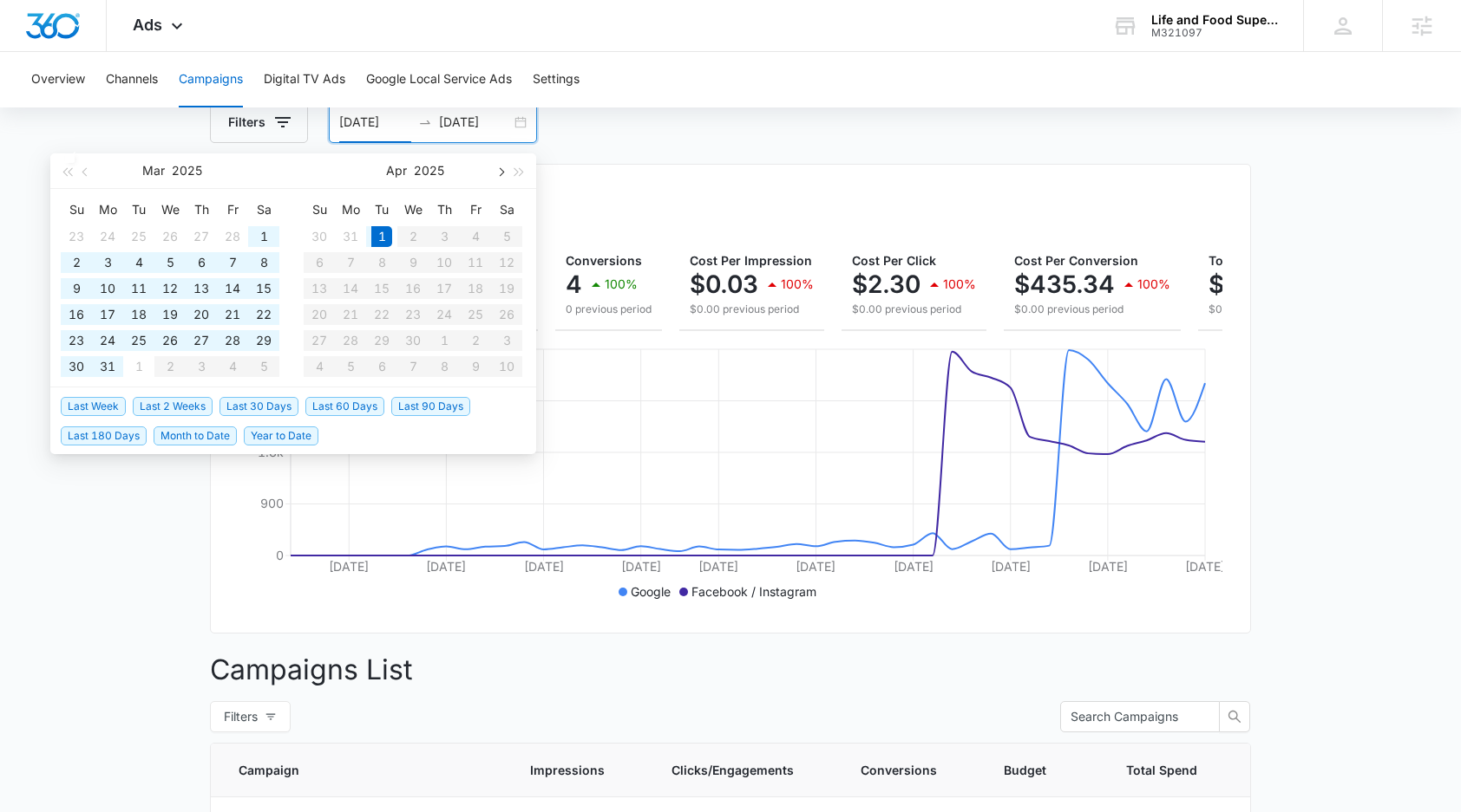
click at [502, 174] on span "button" at bounding box center [500, 172] width 9 height 9
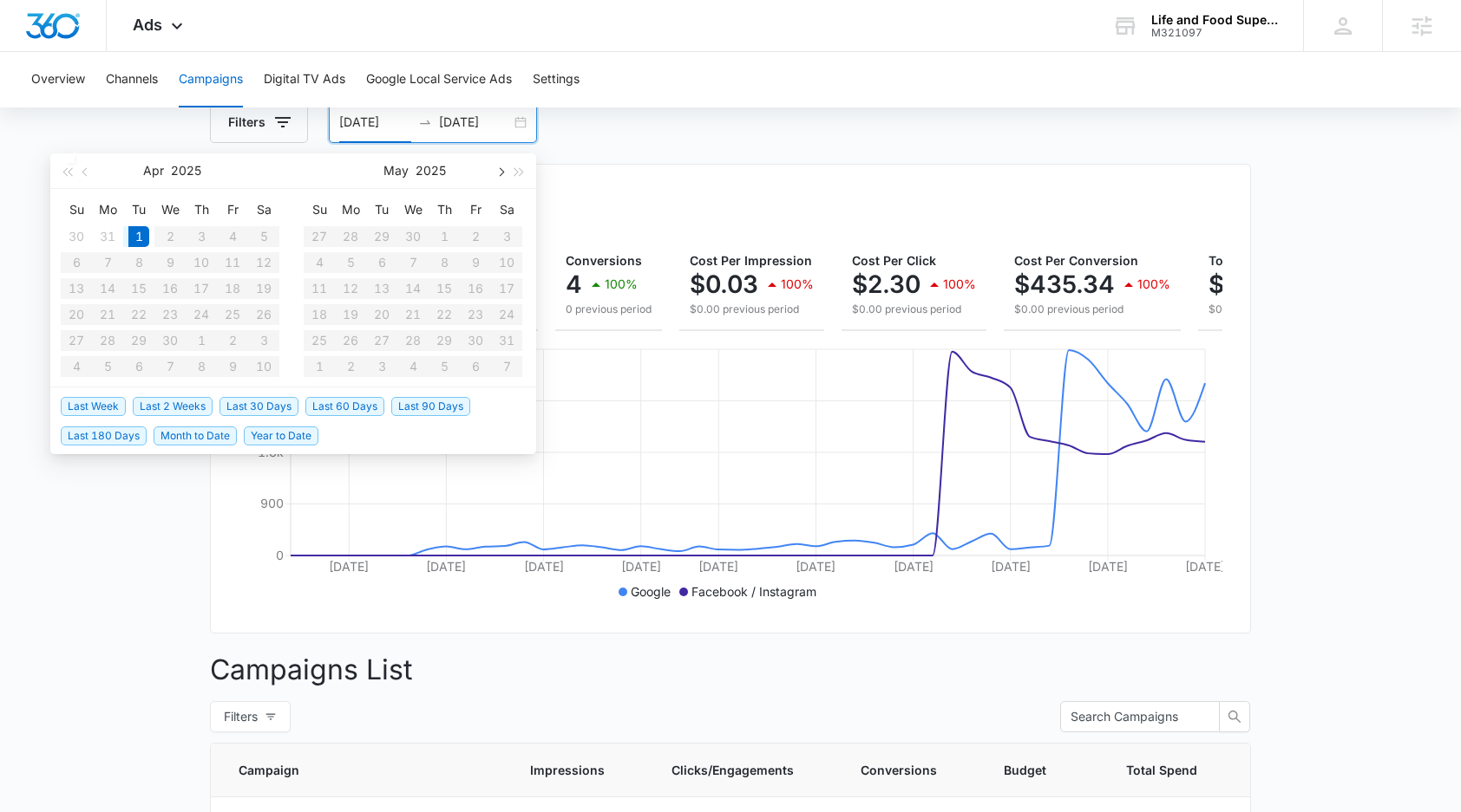
click at [502, 174] on span "button" at bounding box center [500, 172] width 9 height 9
click at [475, 236] on table "Su Mo Tu We Th Fr Sa 1 2 3 4 5 6 7 8 9 10 11 12 13 14 15 16 17 18 19 20 21 22 2…" at bounding box center [412, 287] width 218 height 184
click at [476, 233] on table "Su Mo Tu We Th Fr Sa 1 2 3 4 5 6 7 8 9 10 11 12 13 14 15 16 17 18 19 20 21 22 2…" at bounding box center [412, 287] width 218 height 184
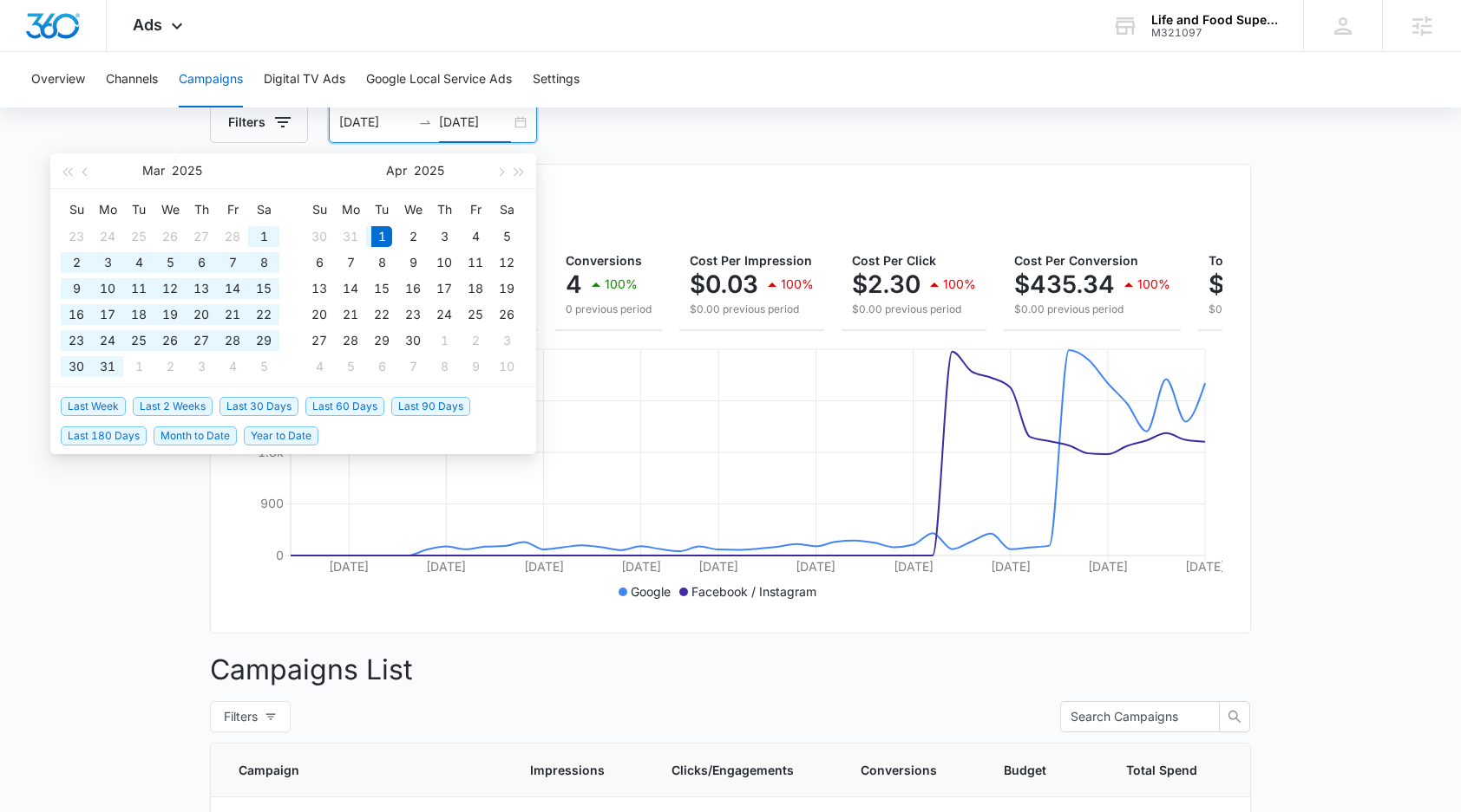
click at [502, 128] on input "[DATE]" at bounding box center [475, 121] width 72 height 19
click at [502, 177] on button "button" at bounding box center [499, 171] width 19 height 34
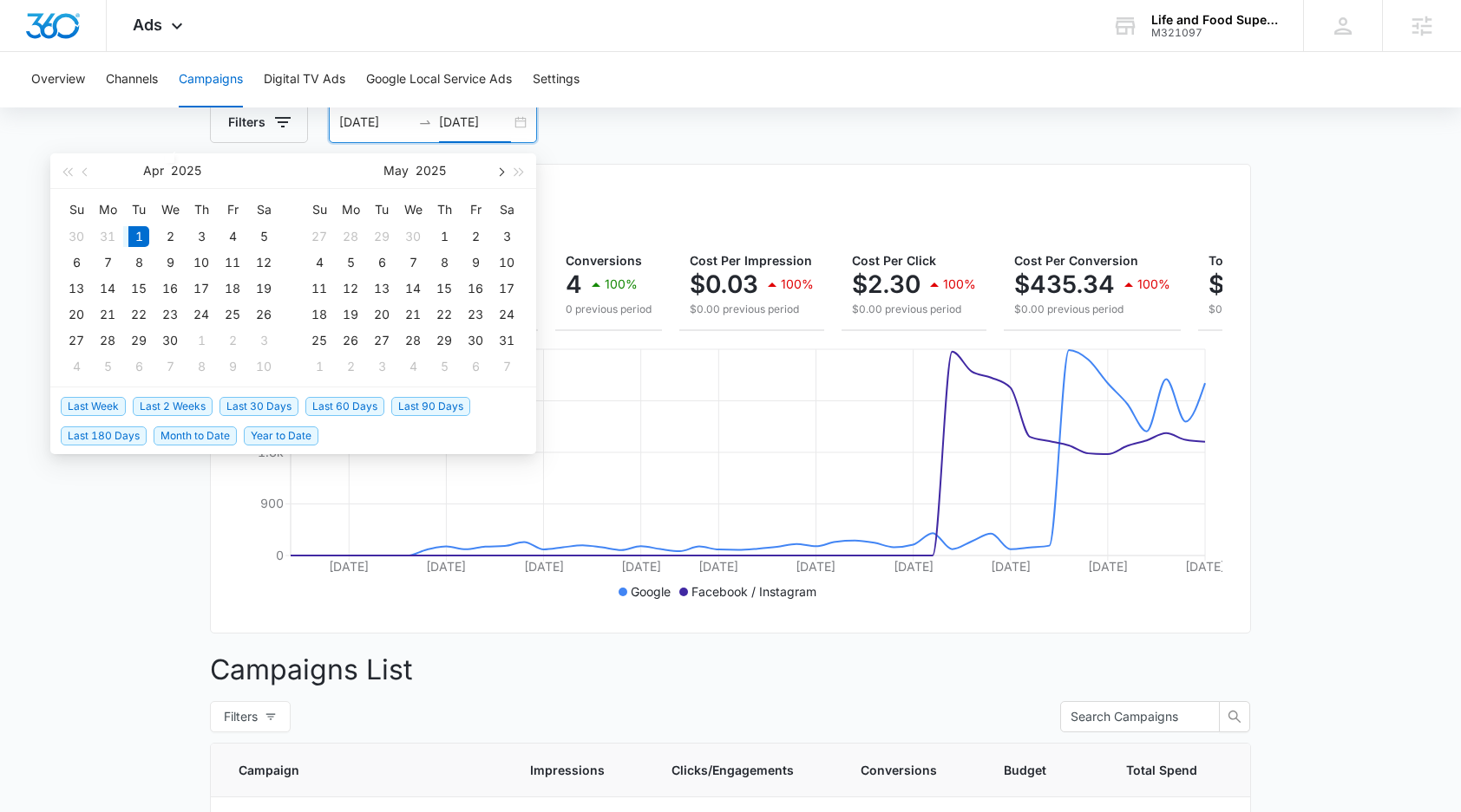
click at [502, 177] on button "button" at bounding box center [499, 171] width 19 height 34
click at [476, 237] on div "4" at bounding box center [475, 236] width 21 height 21
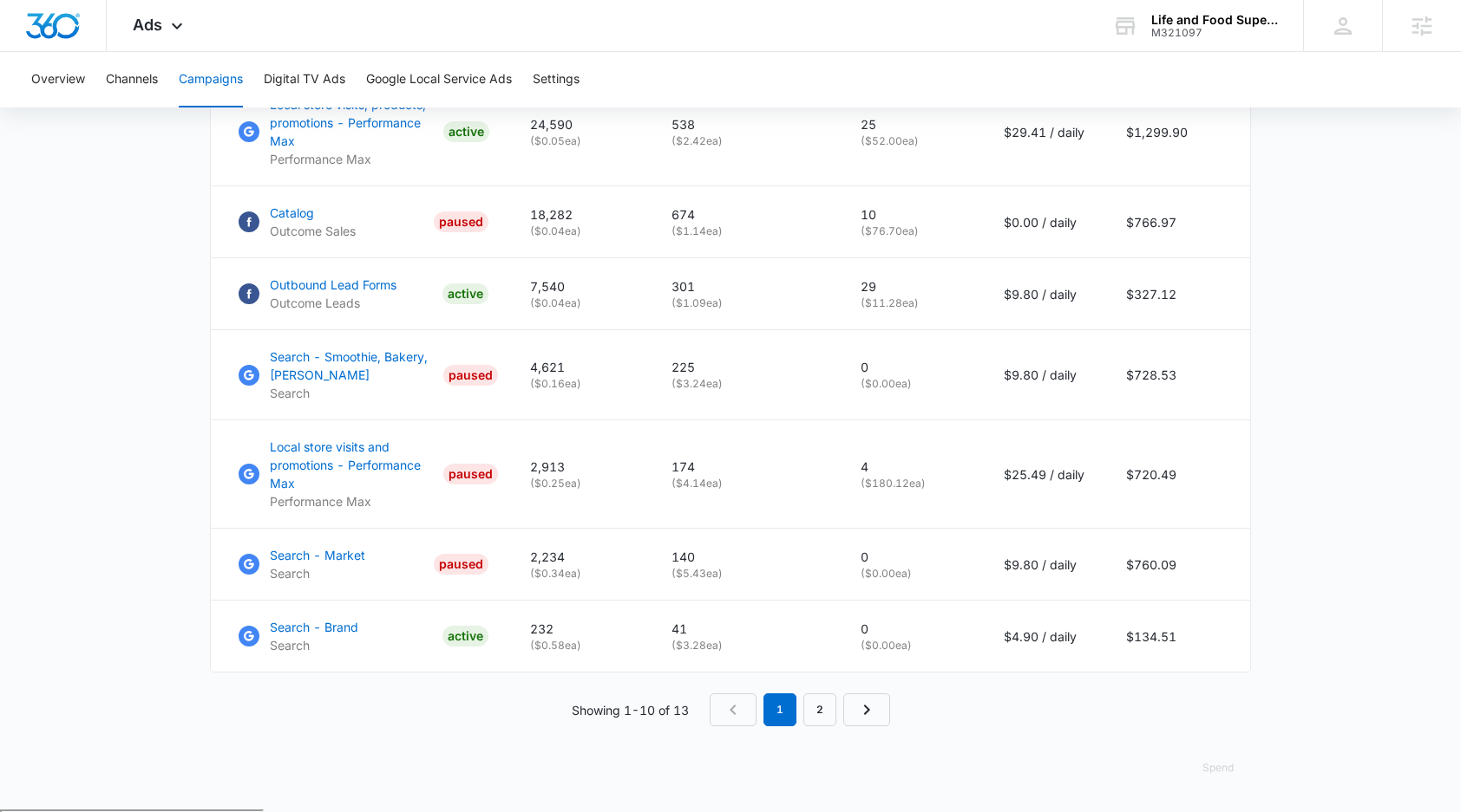
scroll to position [1136, 0]
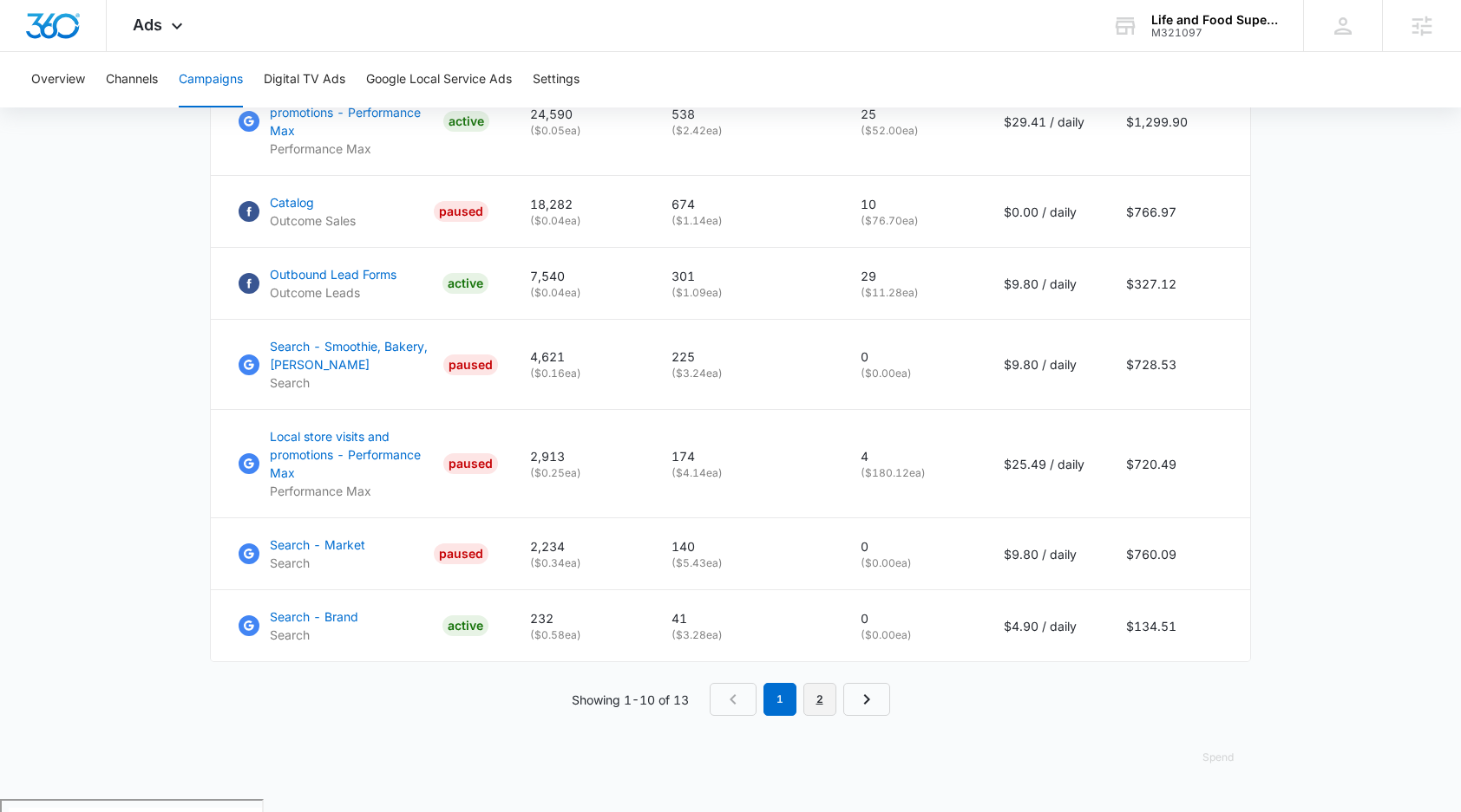
click at [815, 715] on link "2" at bounding box center [820, 700] width 33 height 33
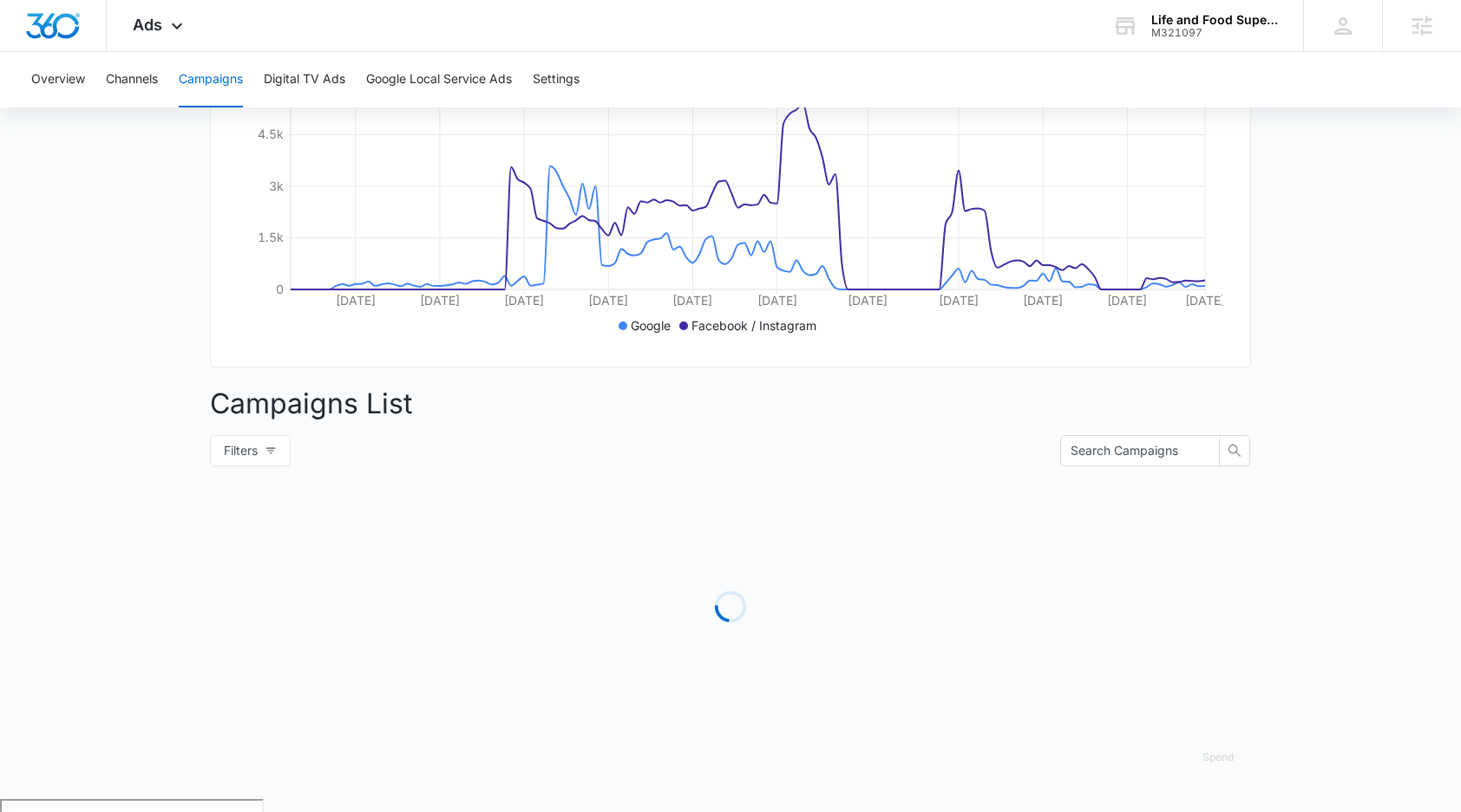
scroll to position [560, 0]
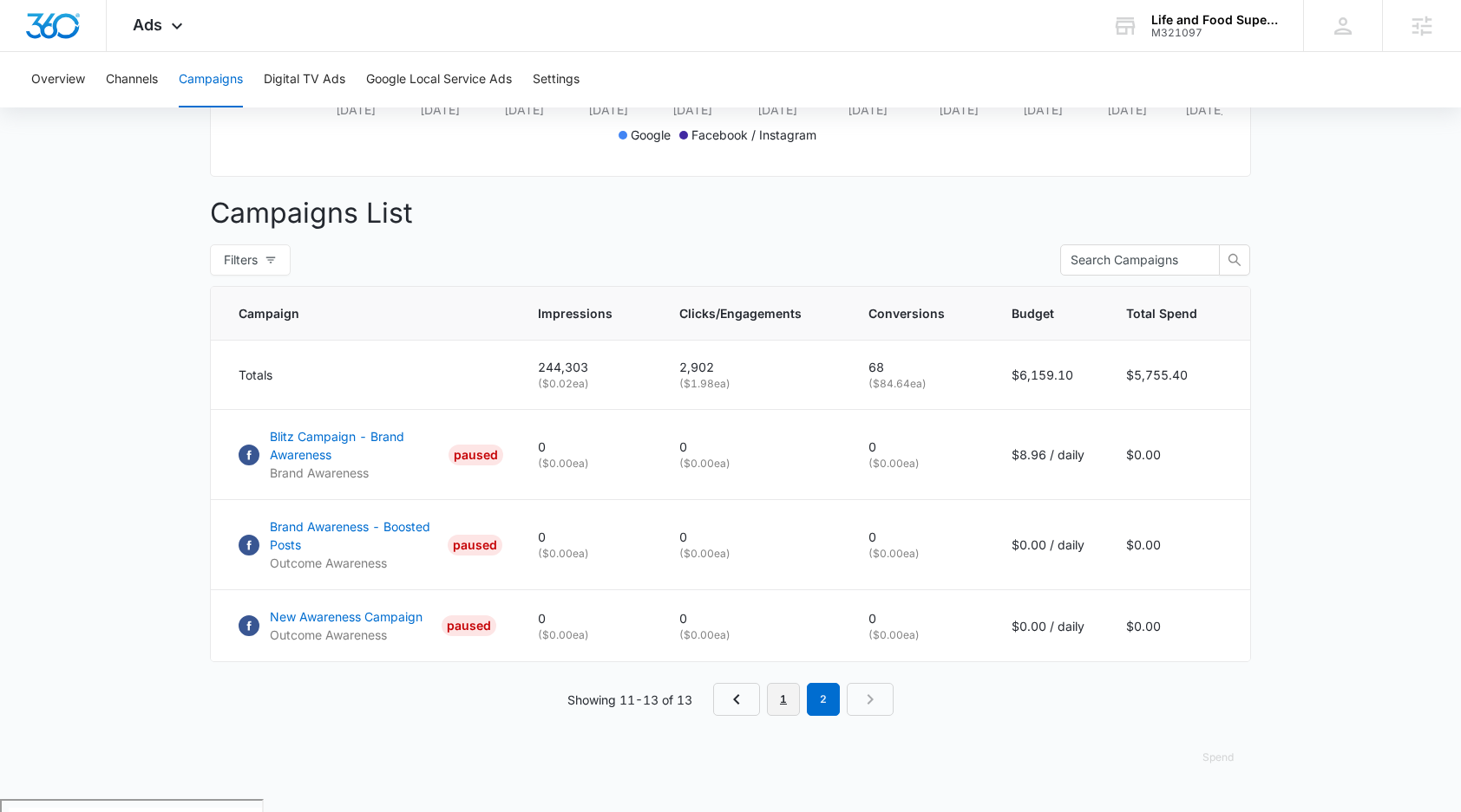
click at [794, 716] on link "1" at bounding box center [783, 700] width 33 height 33
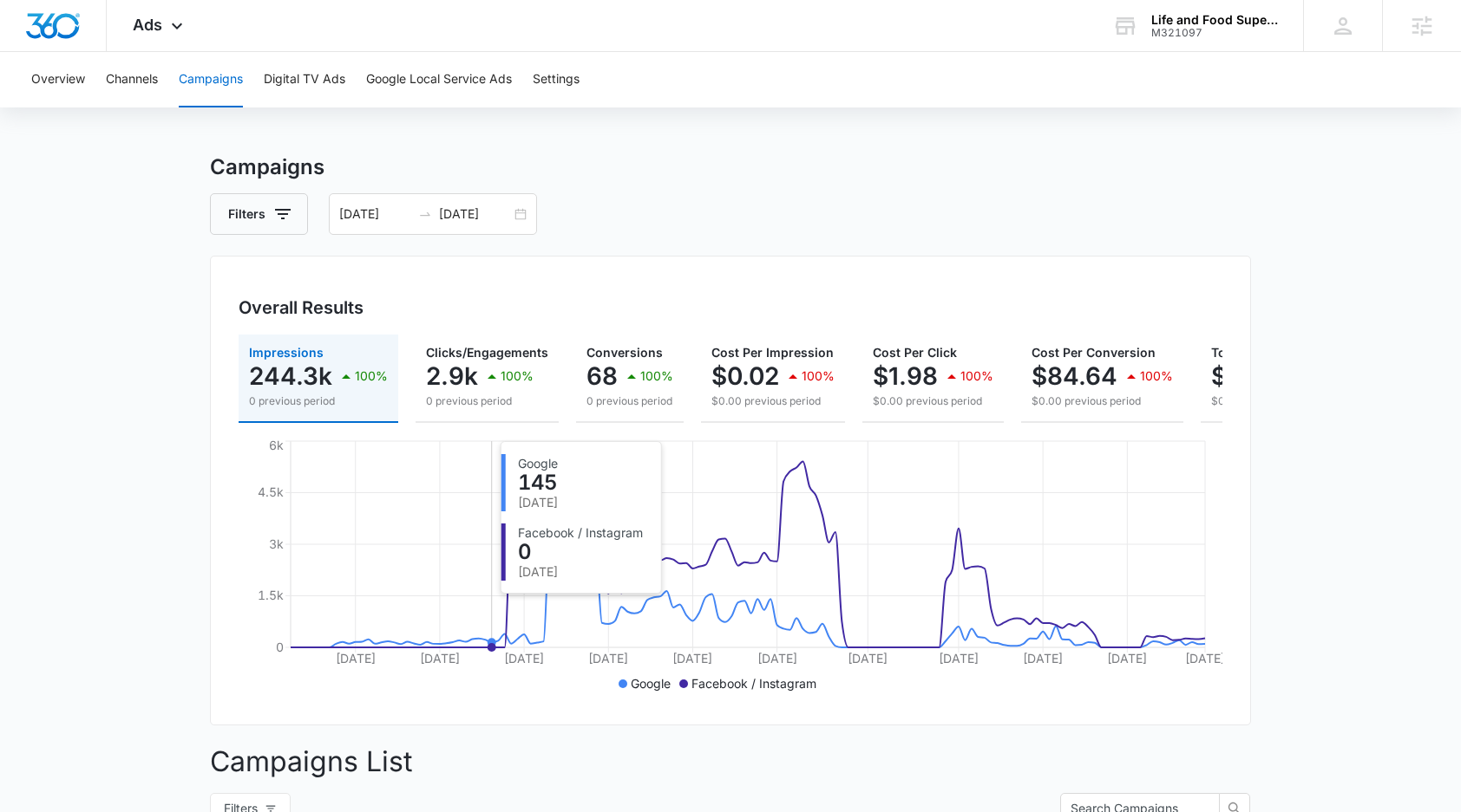
scroll to position [0, 0]
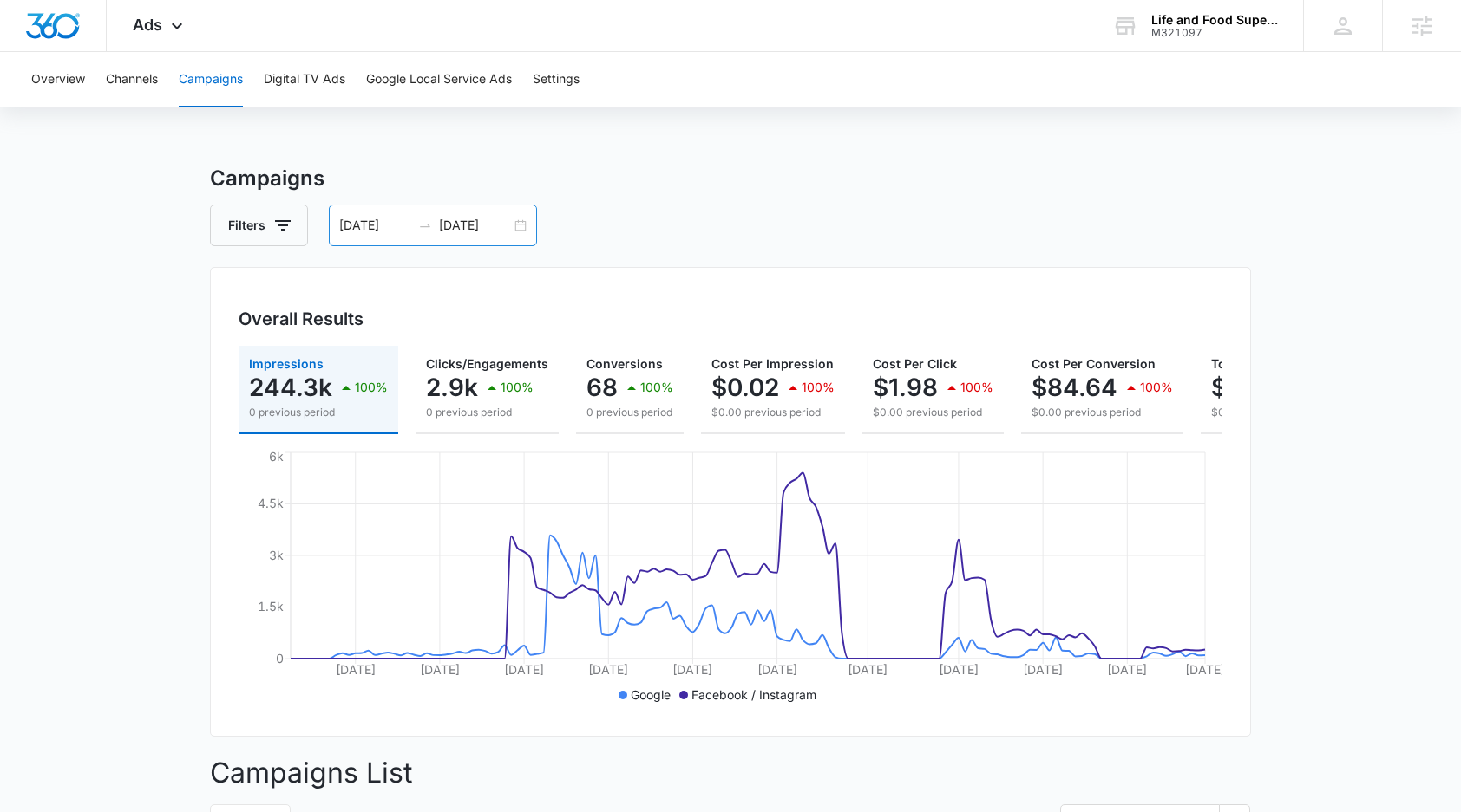
click at [485, 229] on input "[DATE]" at bounding box center [475, 224] width 72 height 19
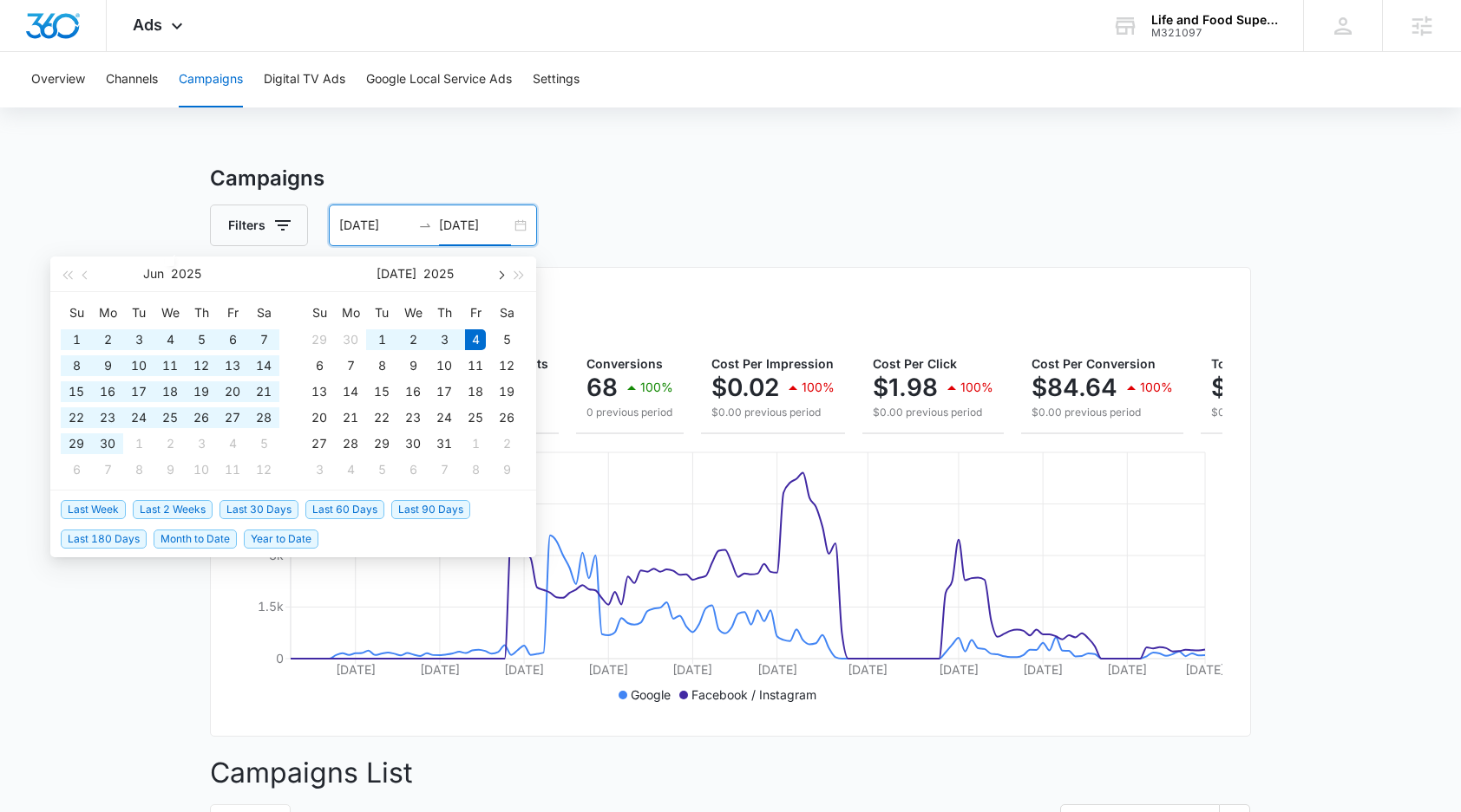
click at [495, 273] on span "button" at bounding box center [500, 275] width 9 height 9
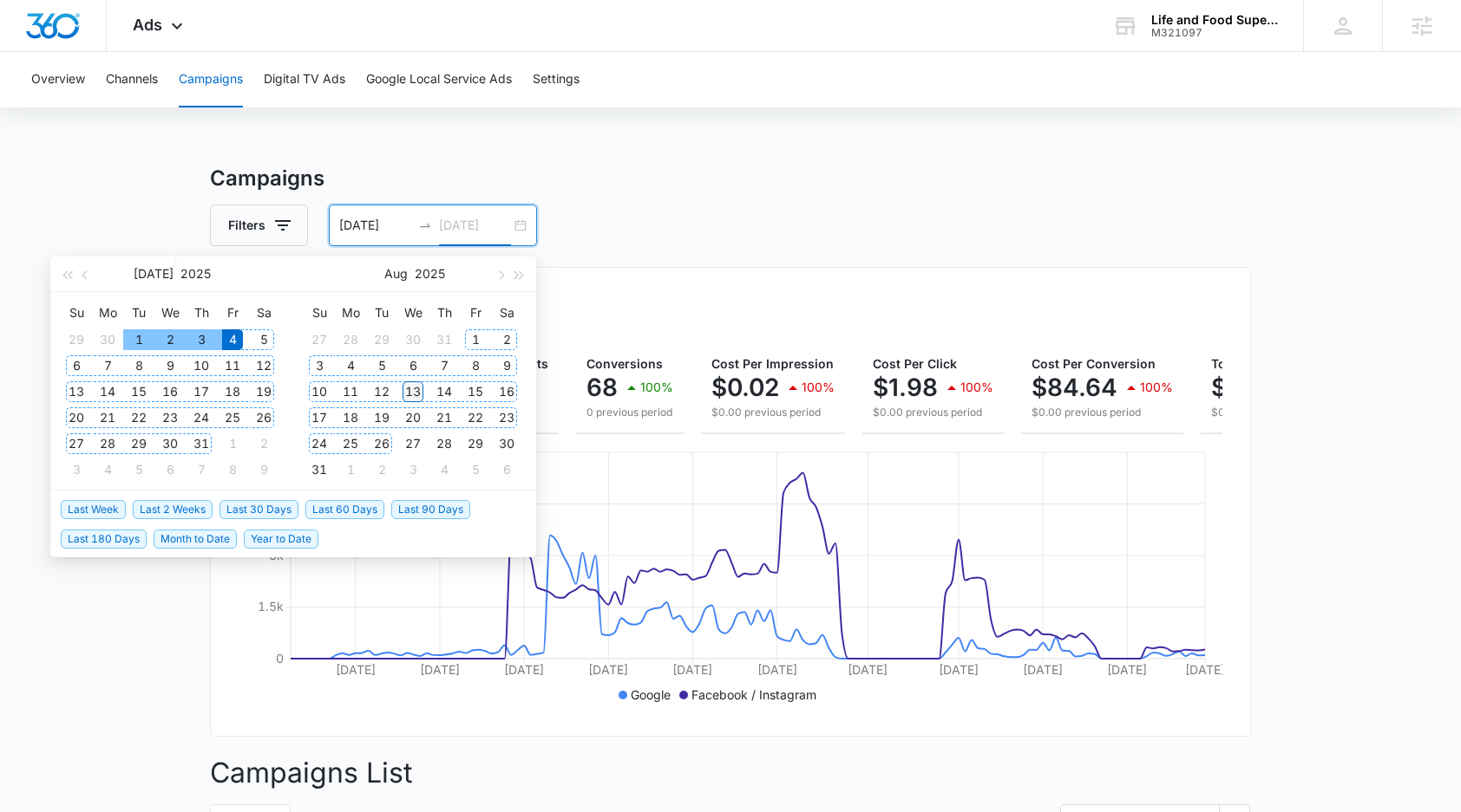
type input "[DATE]"
click at [416, 391] on div "13" at bounding box center [412, 391] width 21 height 21
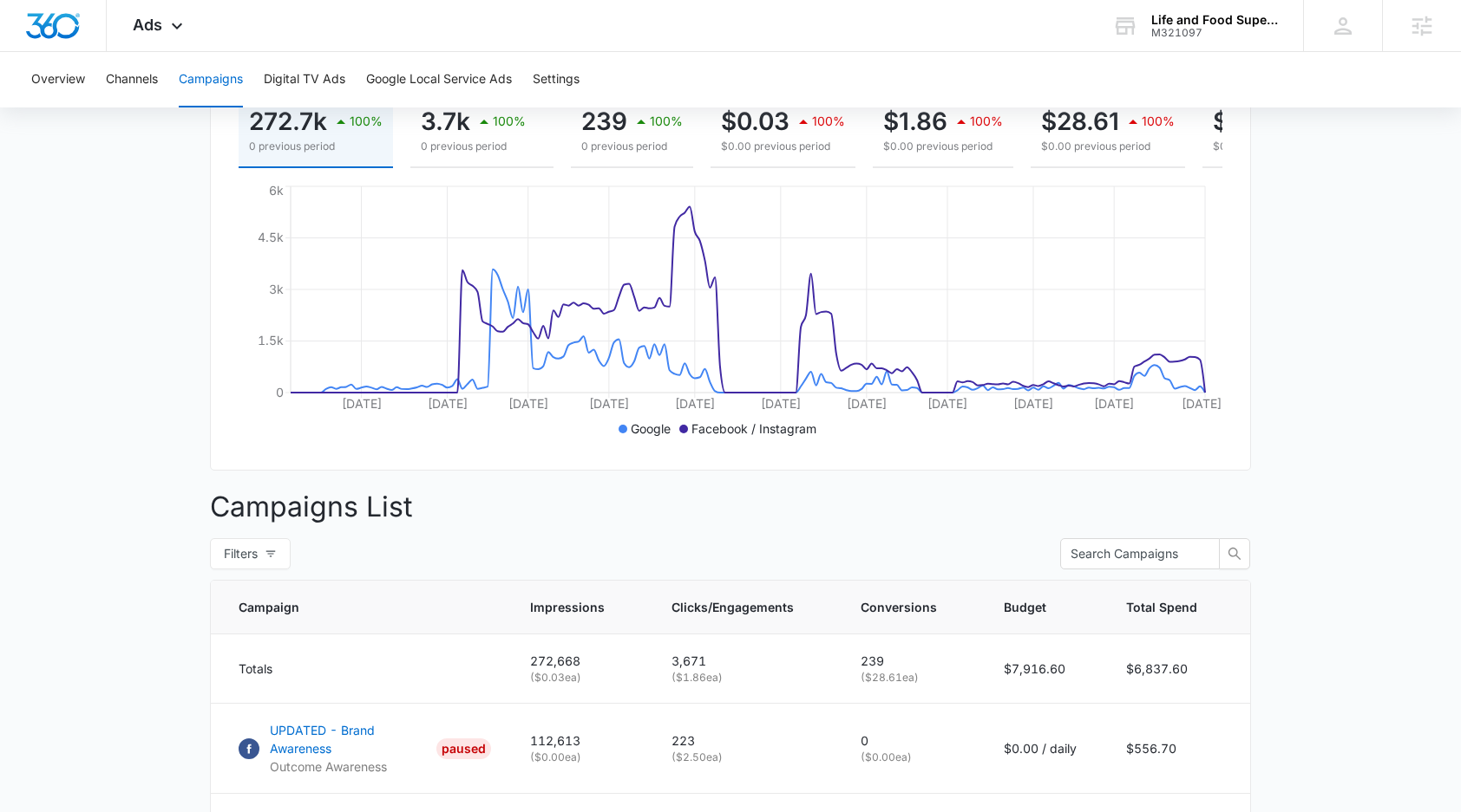
scroll to position [75, 0]
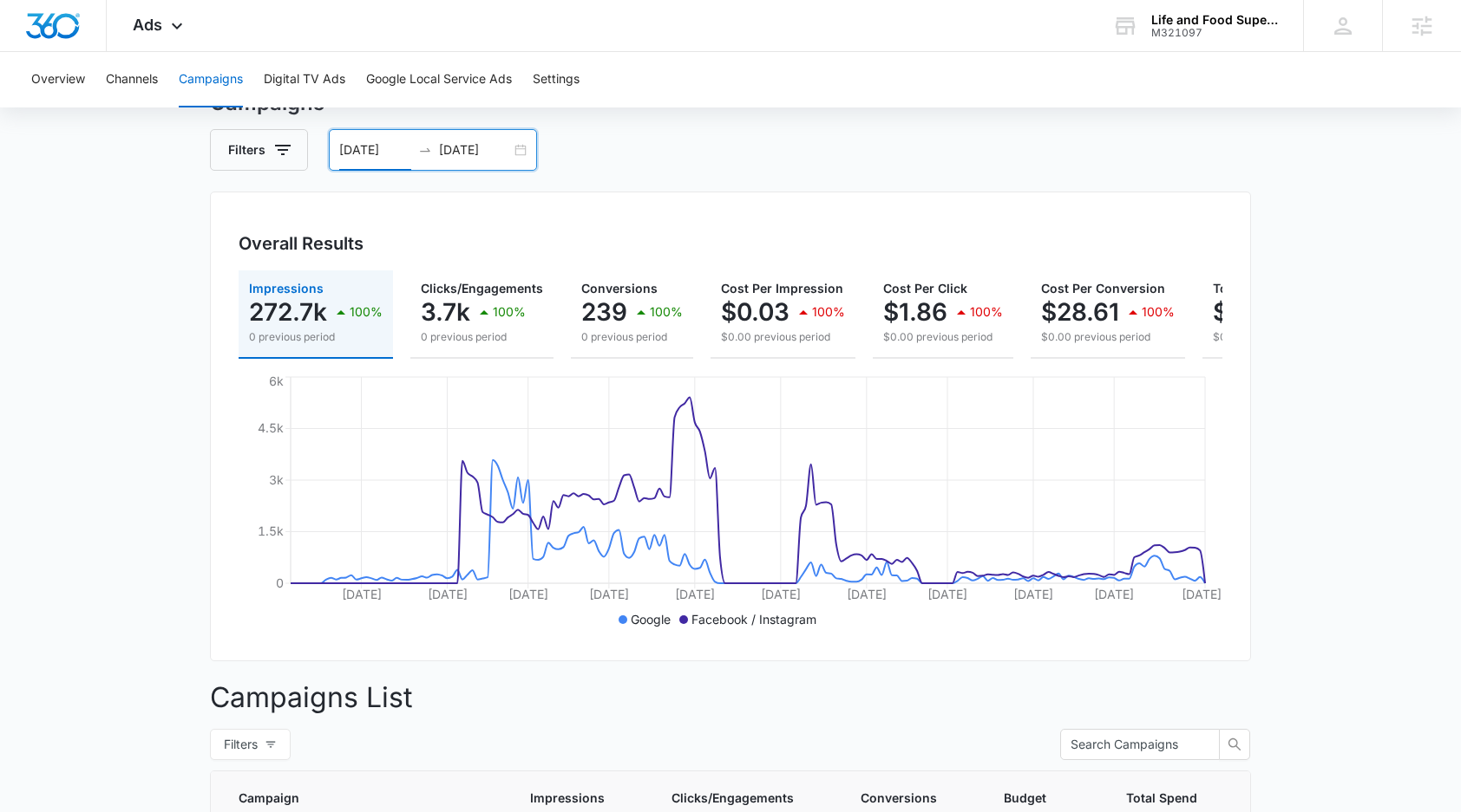
click at [381, 148] on input "[DATE]" at bounding box center [374, 149] width 72 height 19
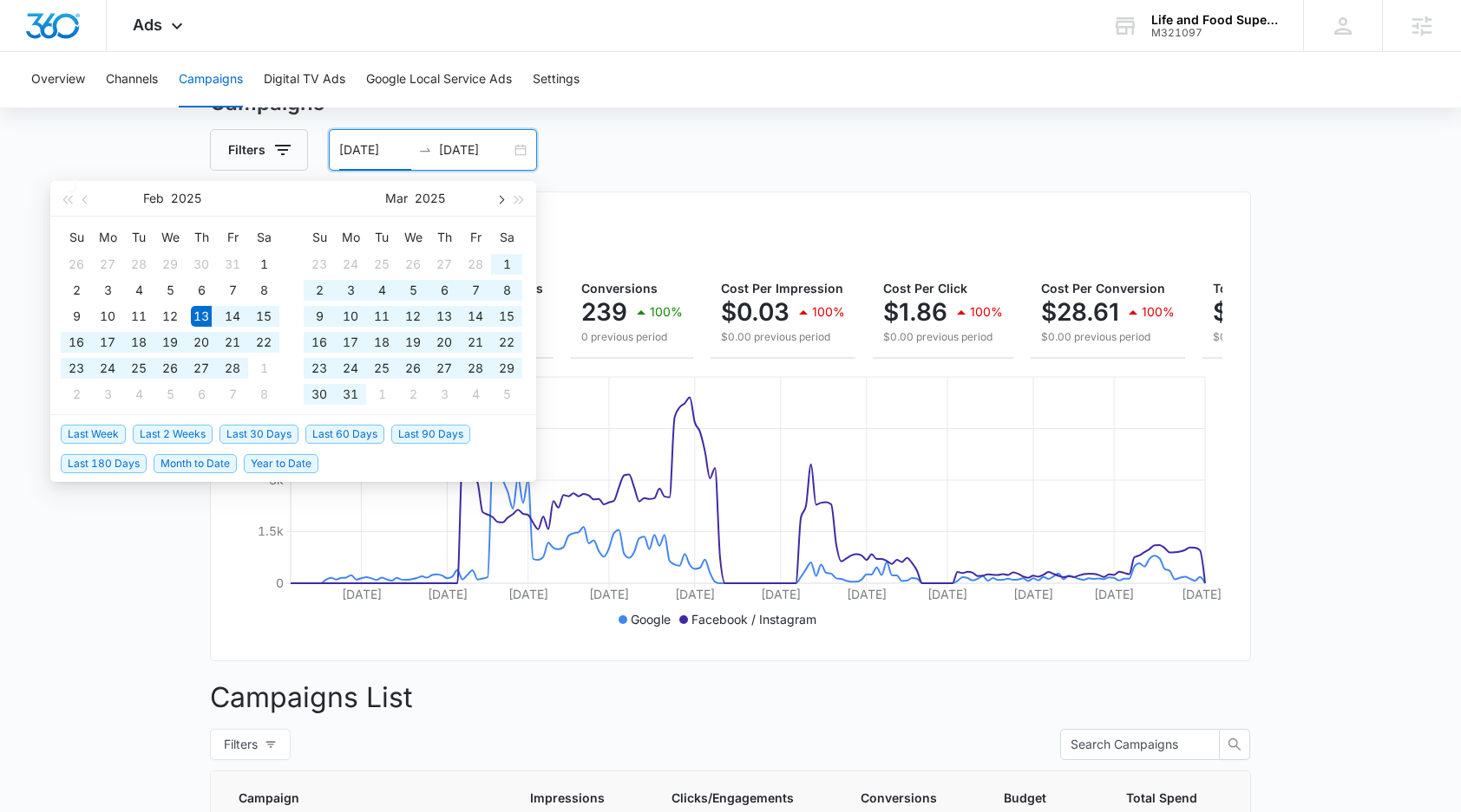
click at [499, 202] on span "button" at bounding box center [500, 199] width 9 height 9
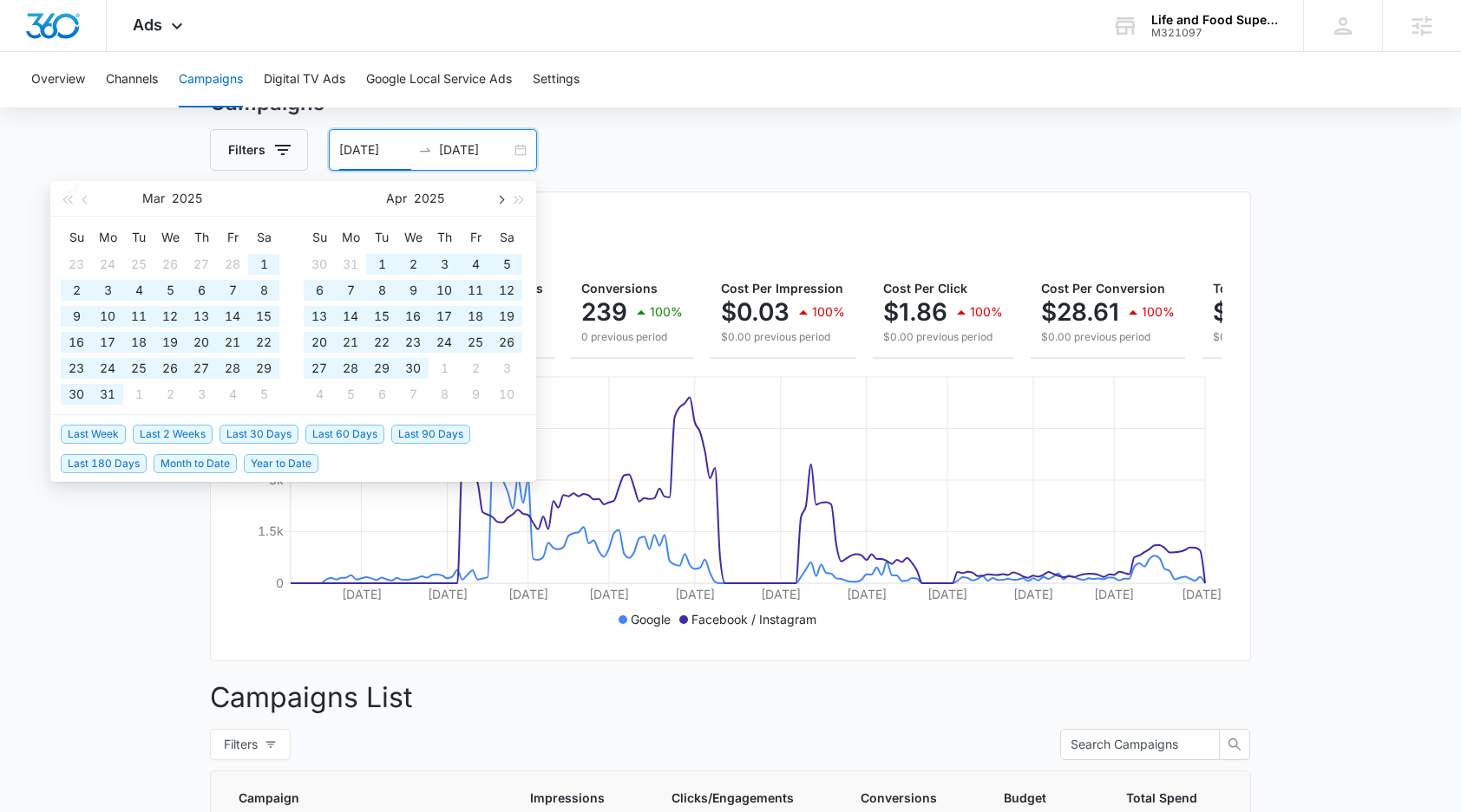
click at [499, 202] on span "button" at bounding box center [500, 199] width 9 height 9
type input "[DATE]"
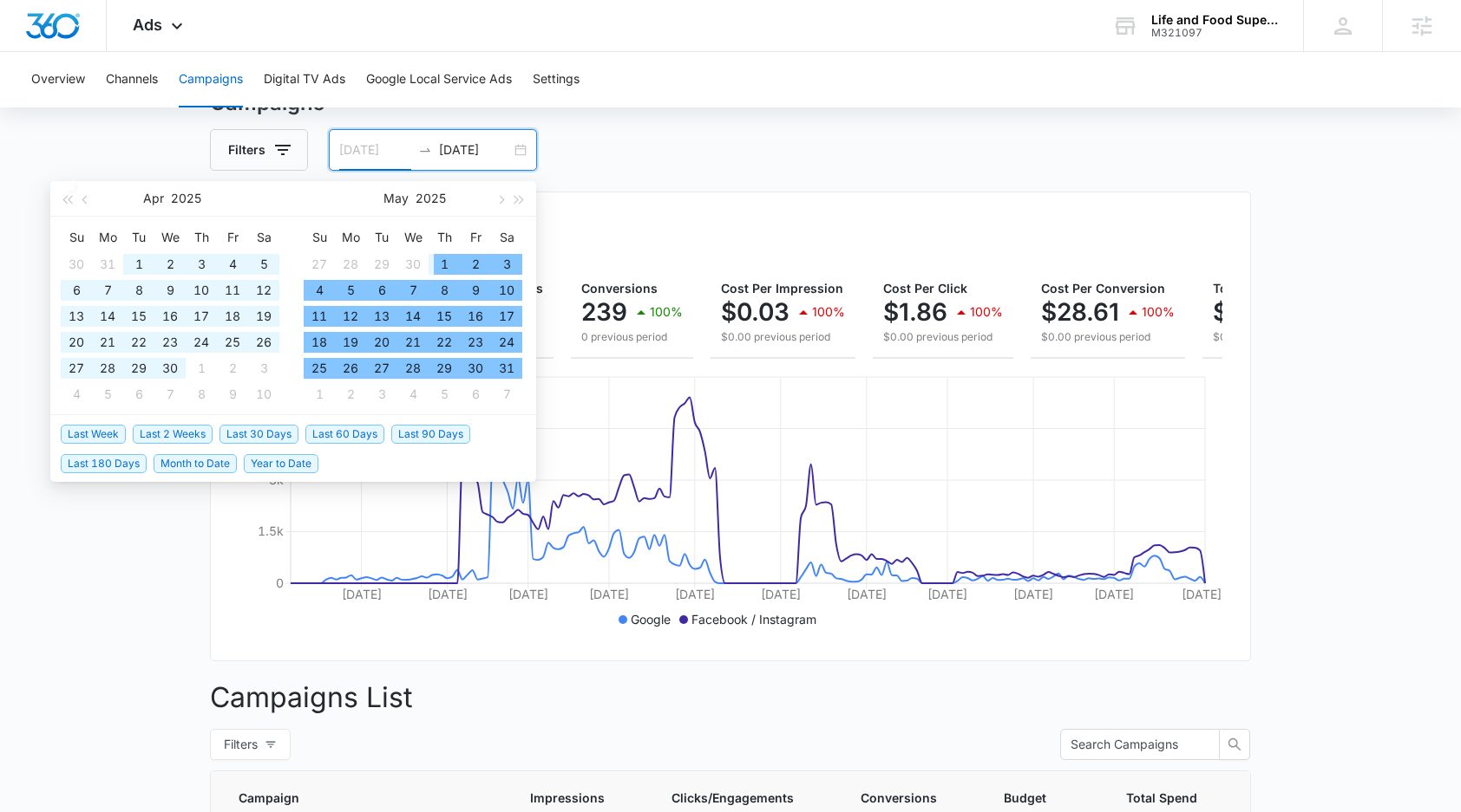
click at [441, 259] on div "1" at bounding box center [444, 264] width 21 height 21
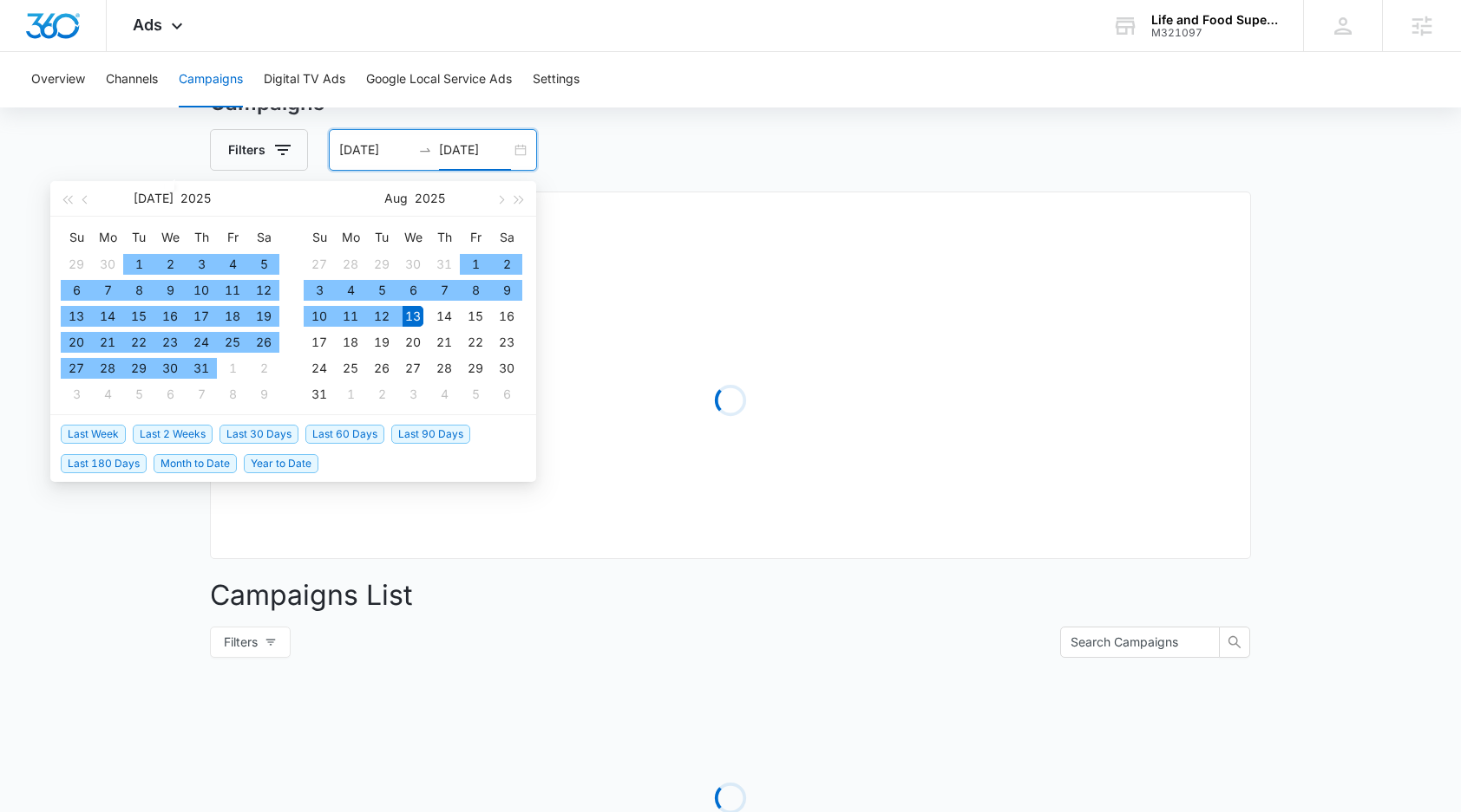
type input "[DATE]"
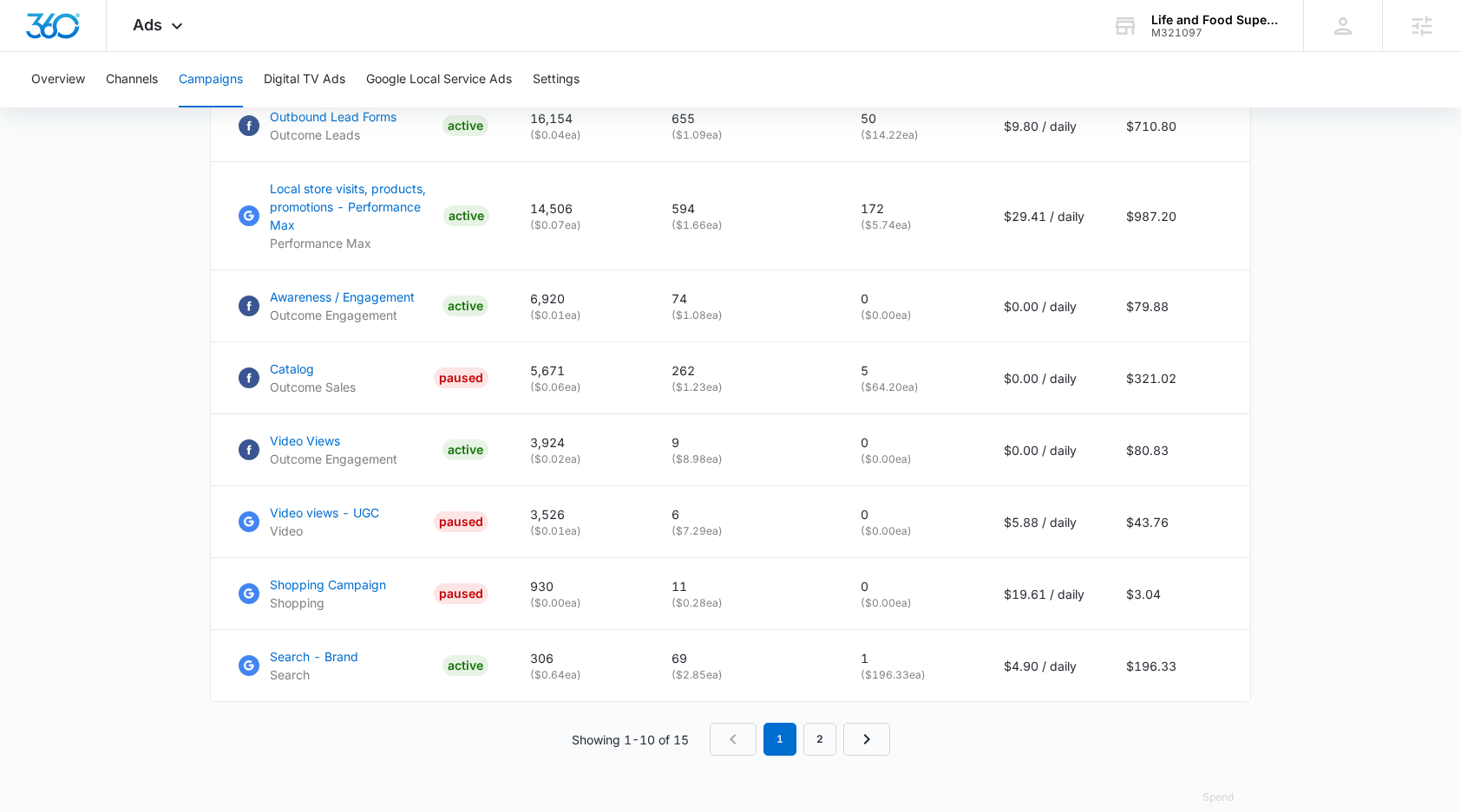
scroll to position [1058, 0]
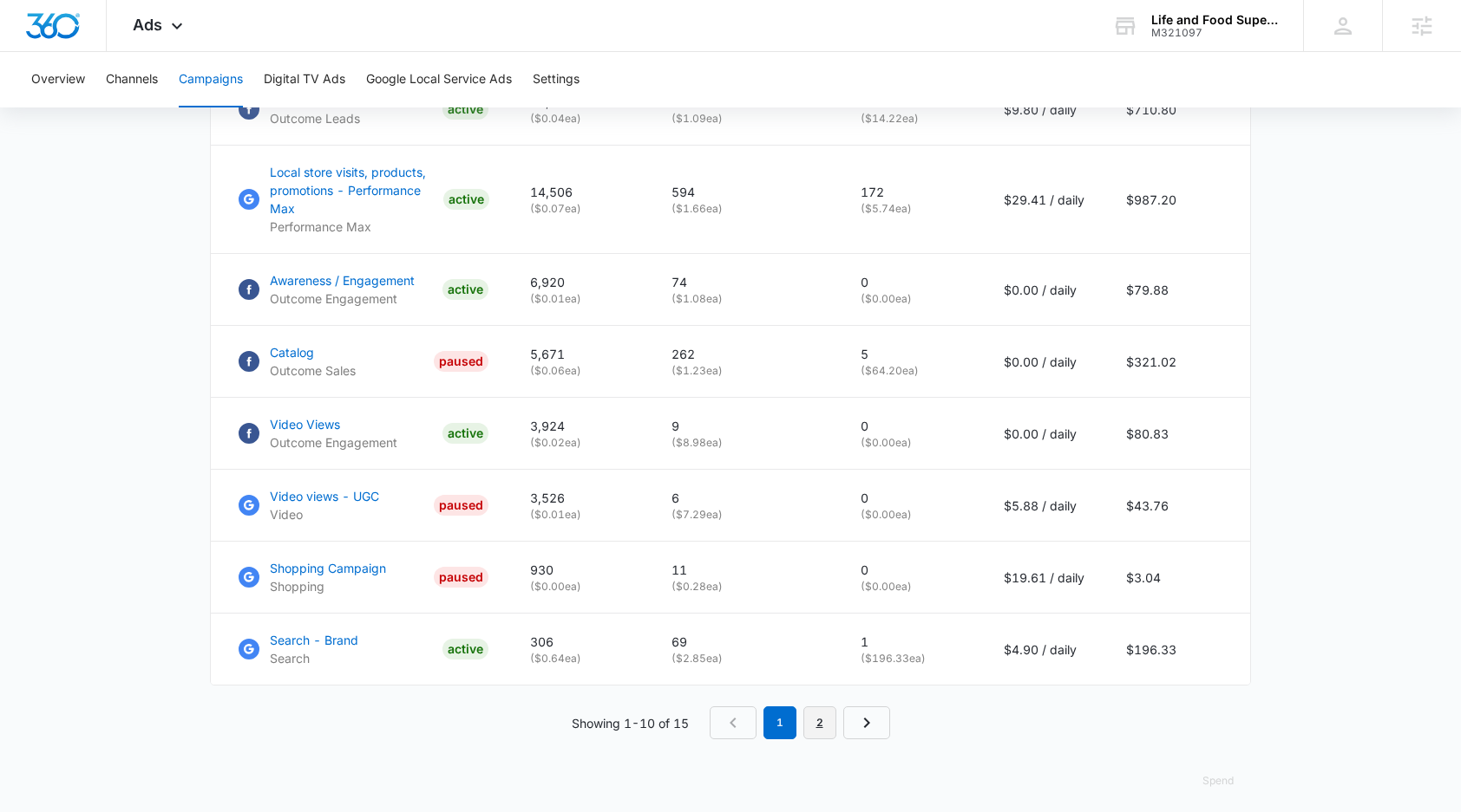
click at [829, 740] on link "2" at bounding box center [820, 722] width 33 height 33
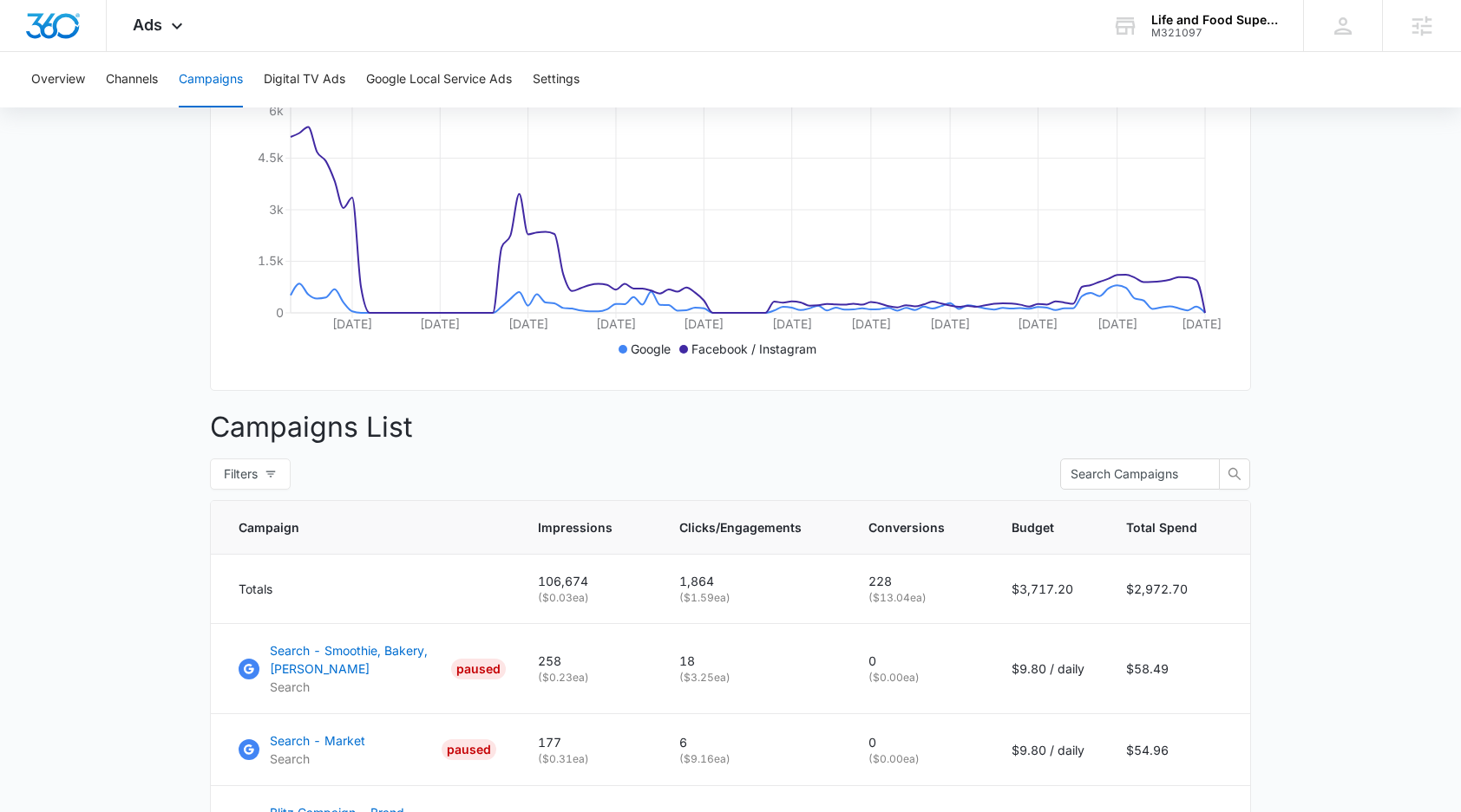
scroll to position [699, 0]
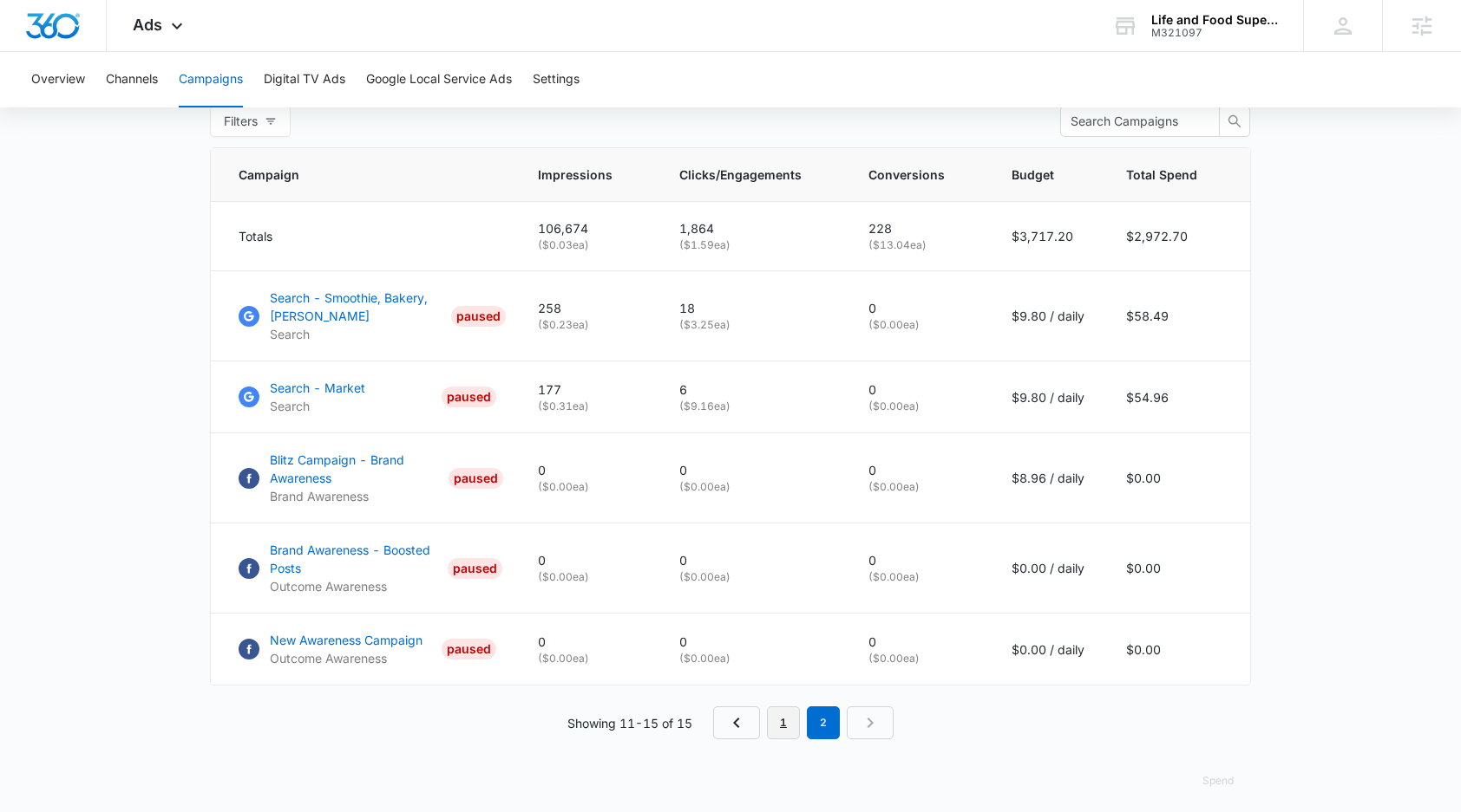
click at [790, 739] on link "1" at bounding box center [783, 722] width 33 height 33
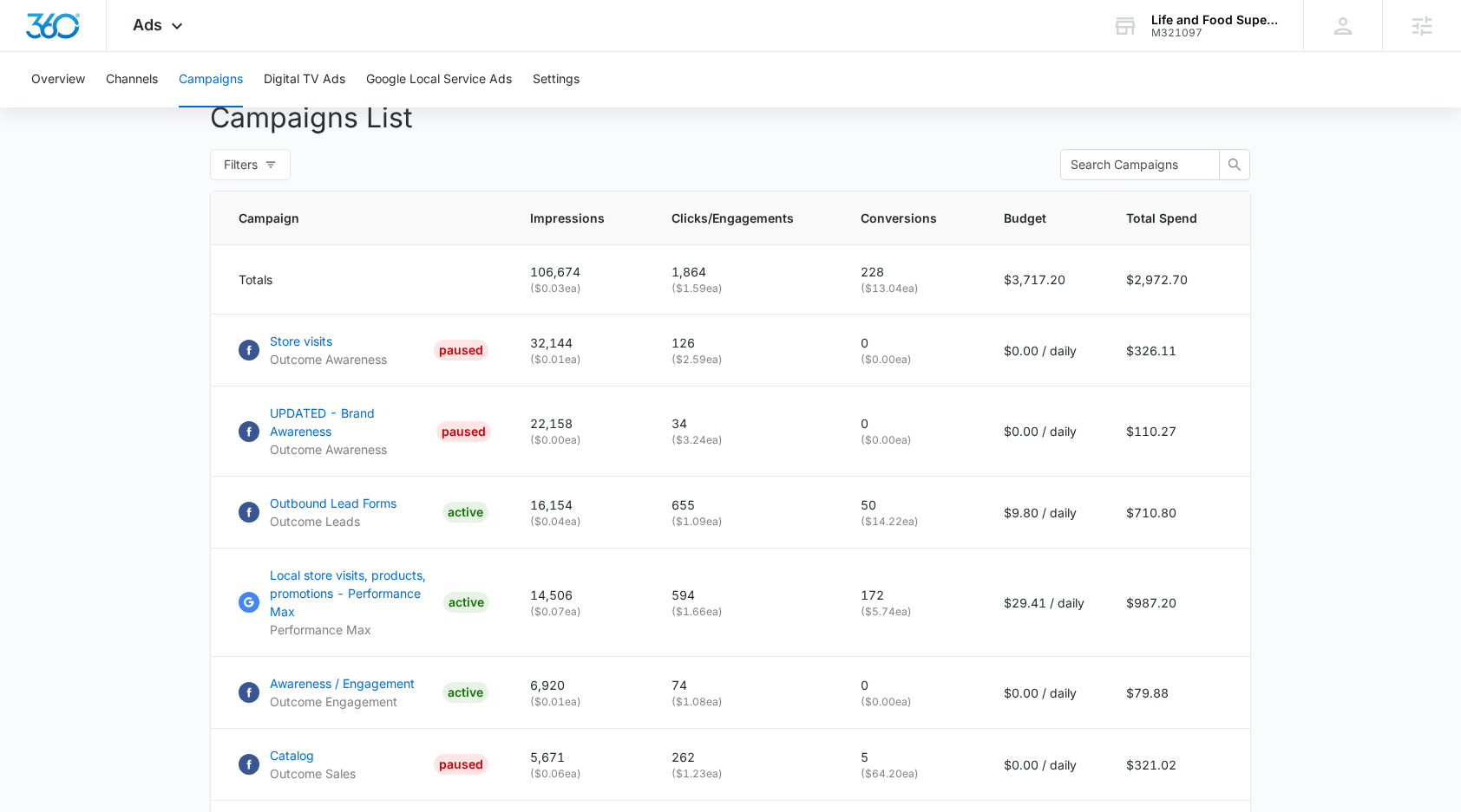
scroll to position [653, 0]
